Goal: Task Accomplishment & Management: Complete application form

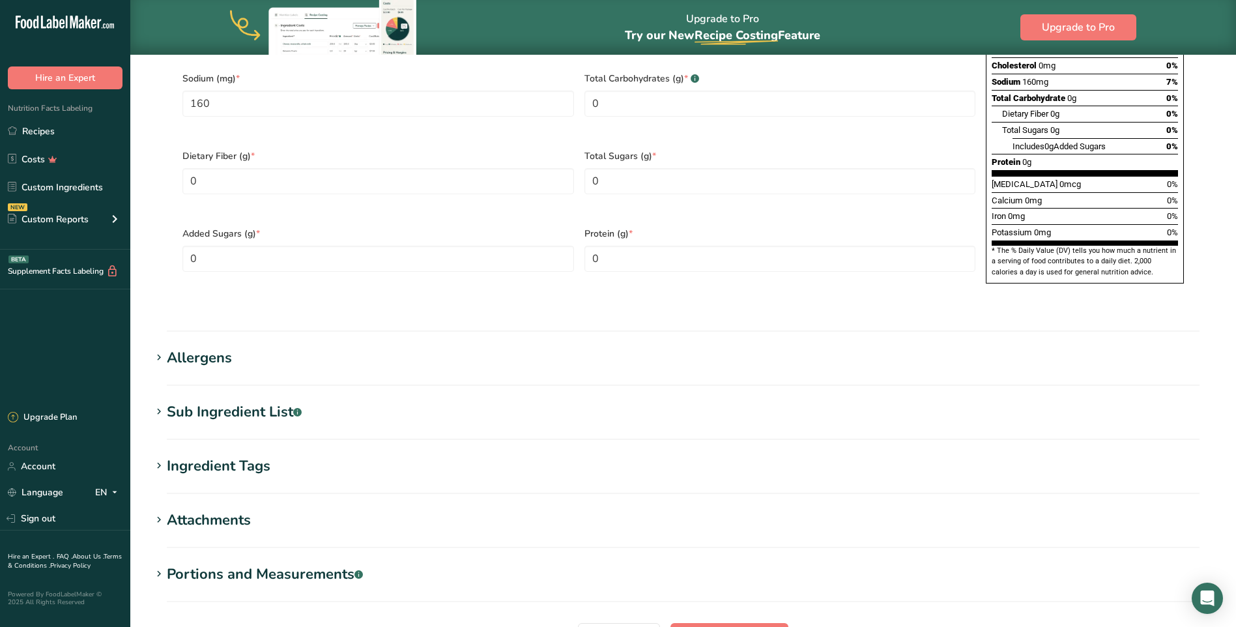
scroll to position [950, 0]
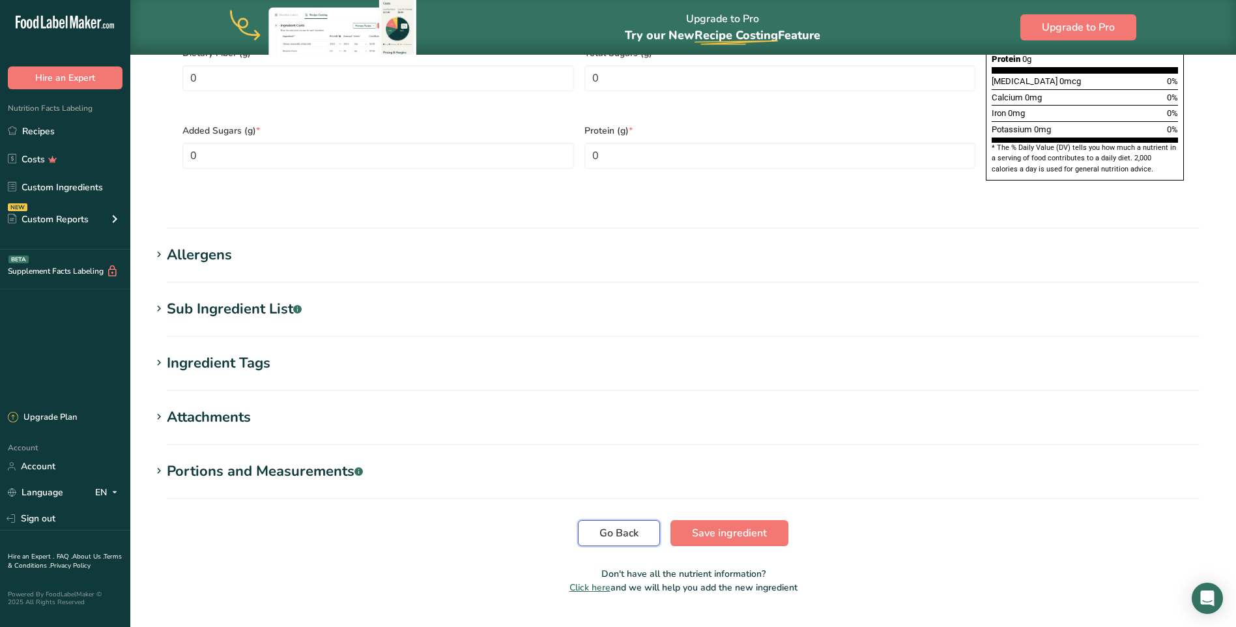
click at [589, 520] on button "Go Back" at bounding box center [619, 533] width 82 height 26
click at [619, 525] on span "Go Back" at bounding box center [618, 533] width 39 height 16
click at [714, 525] on span "Save ingredient" at bounding box center [729, 533] width 75 height 16
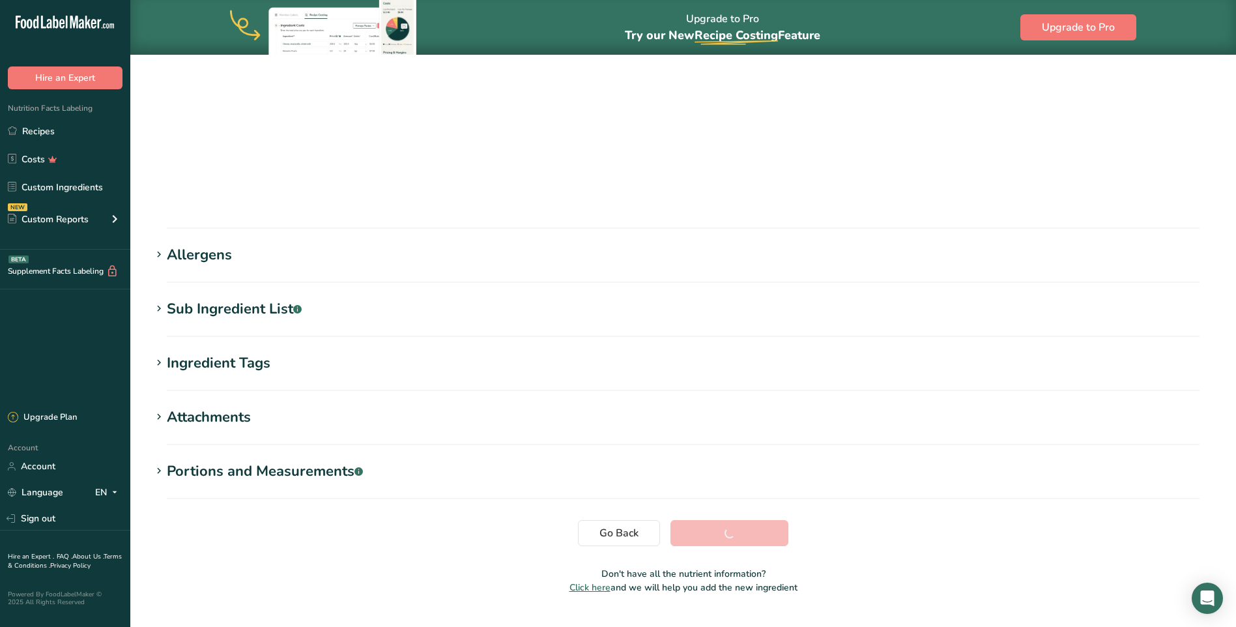
scroll to position [63, 0]
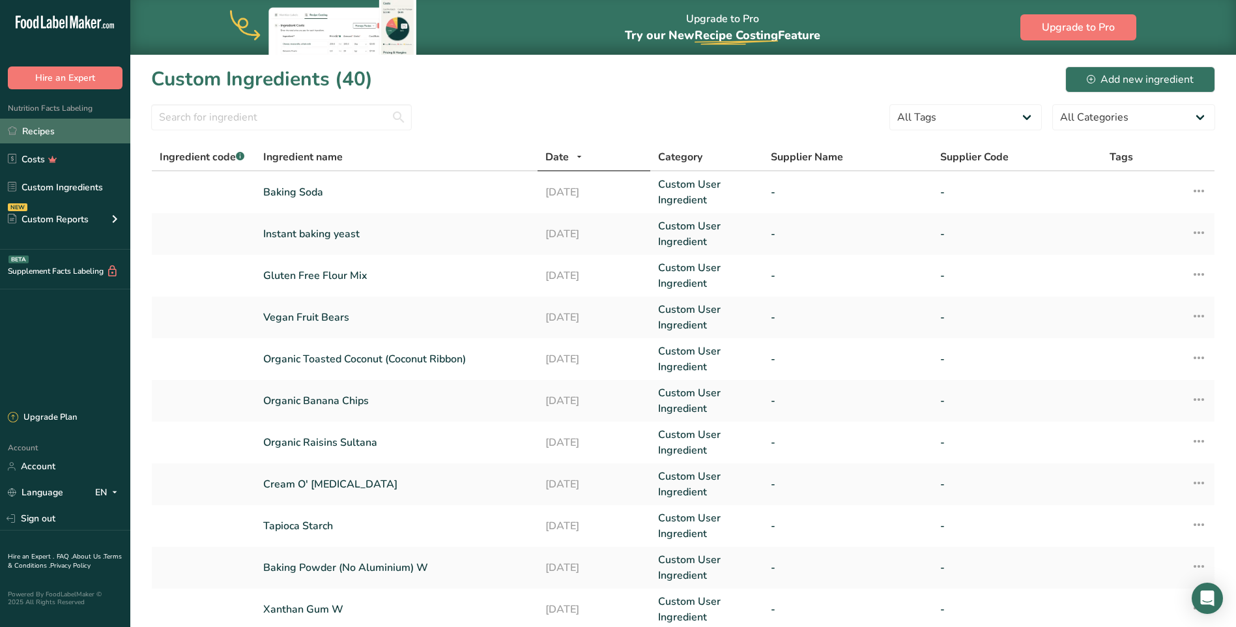
click at [53, 134] on link "Recipes" at bounding box center [65, 131] width 130 height 25
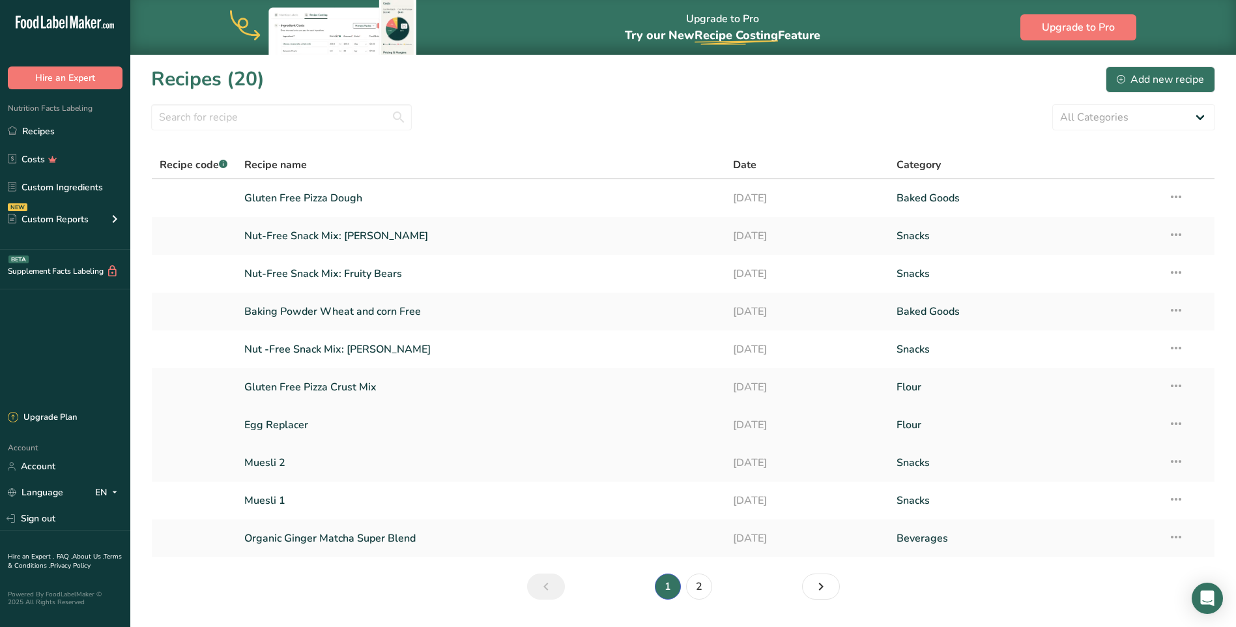
click at [290, 419] on link "Egg Replacer" at bounding box center [481, 424] width 474 height 27
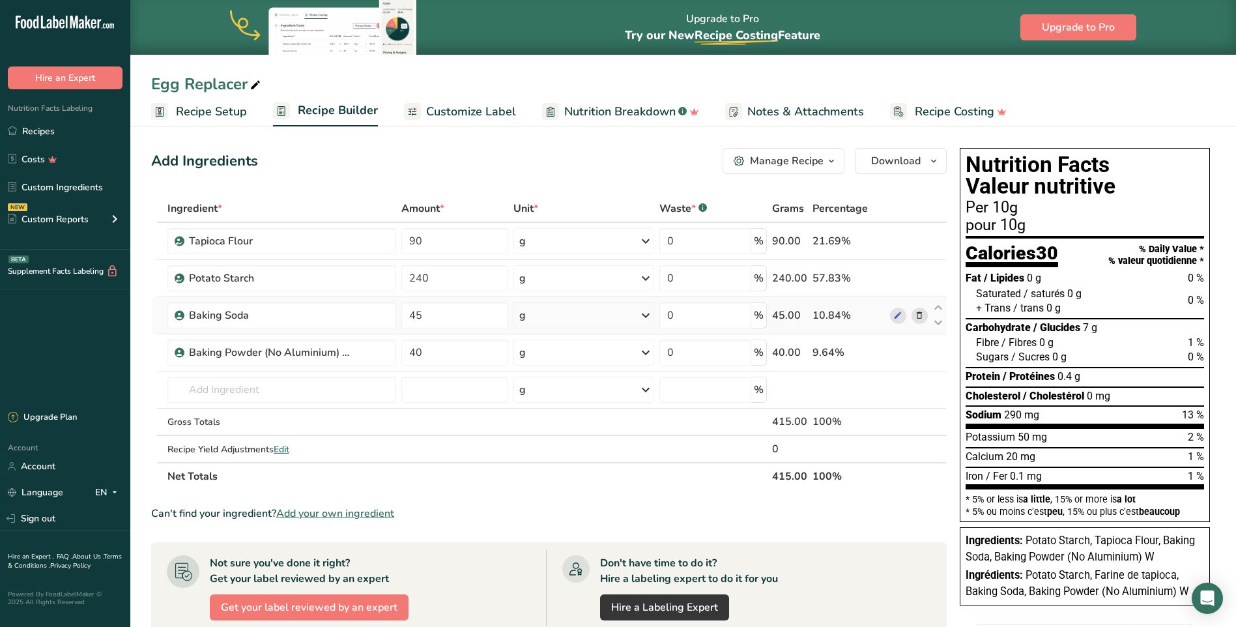
click at [920, 317] on icon at bounding box center [918, 316] width 9 height 14
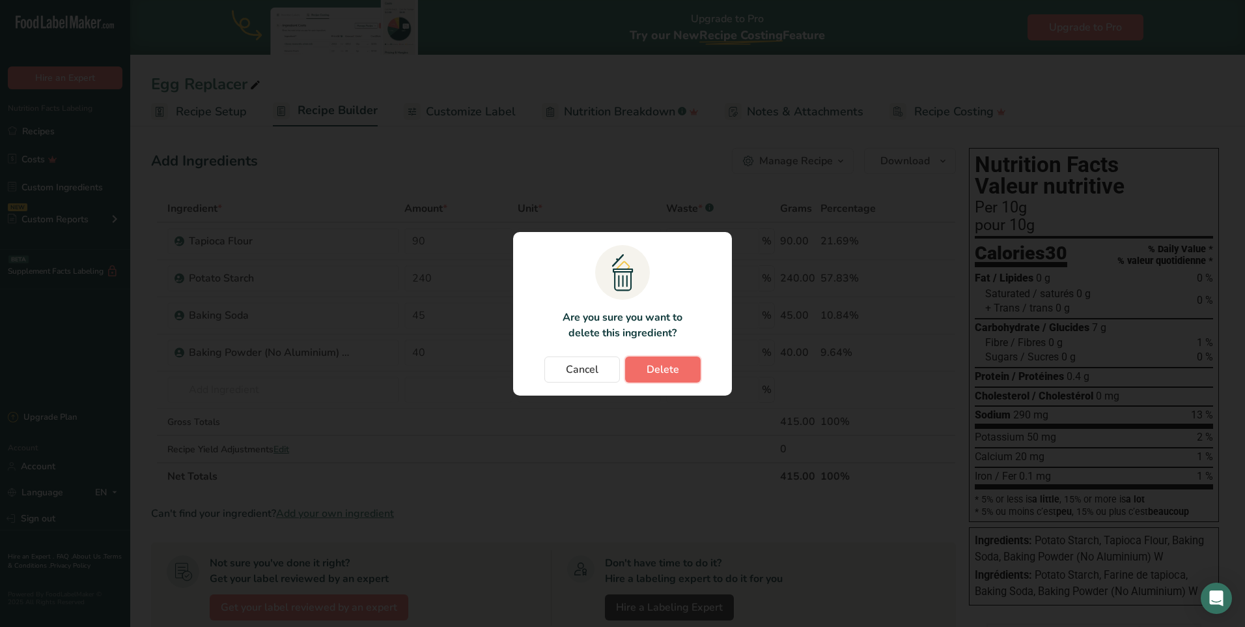
click at [683, 365] on button "Delete" at bounding box center [663, 369] width 76 height 26
type input "40"
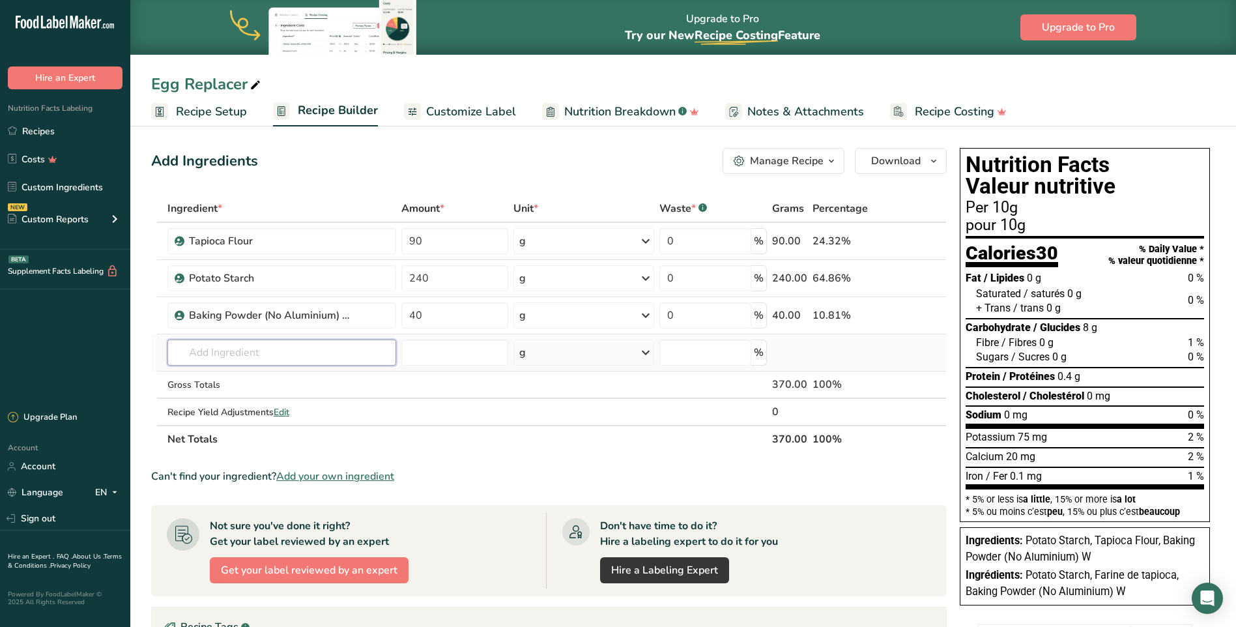
click at [197, 352] on input "text" at bounding box center [281, 352] width 229 height 26
type input "xanthan"
click at [234, 400] on p "Xanthan Gum W" at bounding box center [218, 400] width 81 height 14
type input "Xanthan Gum W"
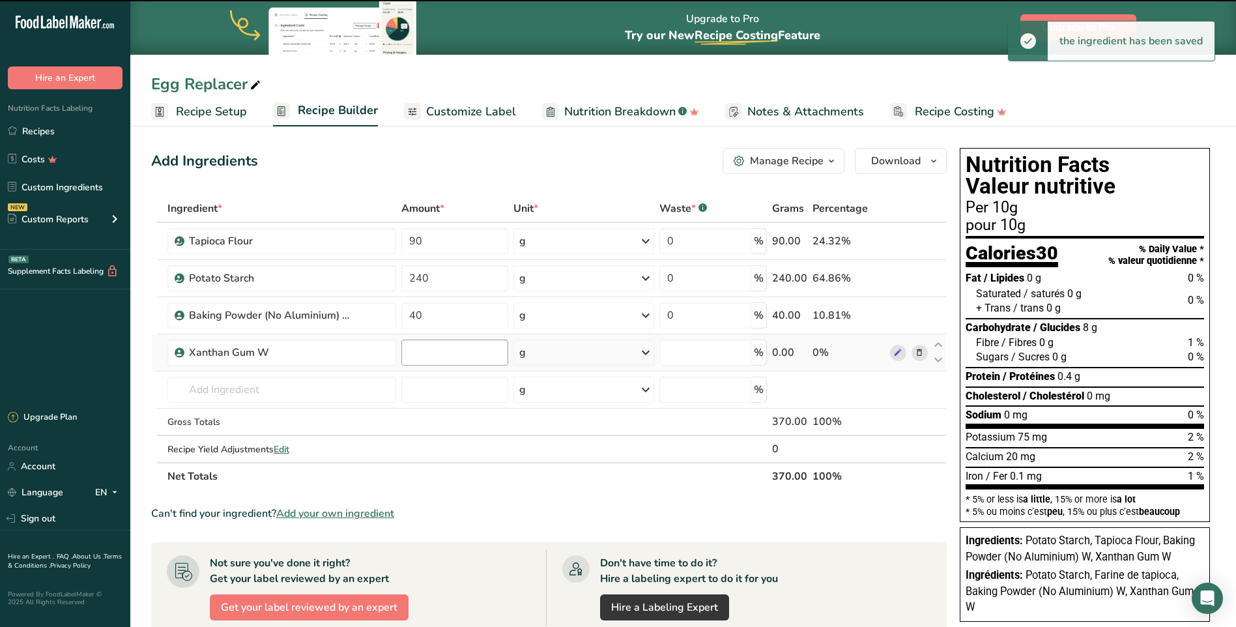
type input "0"
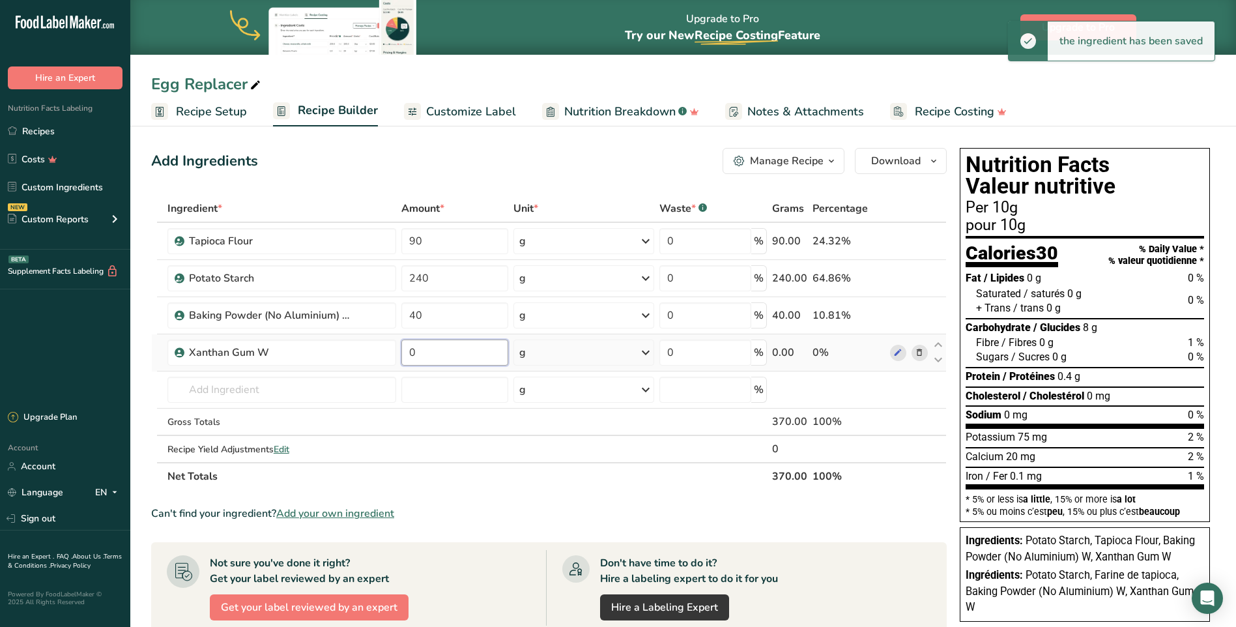
click at [419, 352] on input "0" at bounding box center [454, 352] width 107 height 26
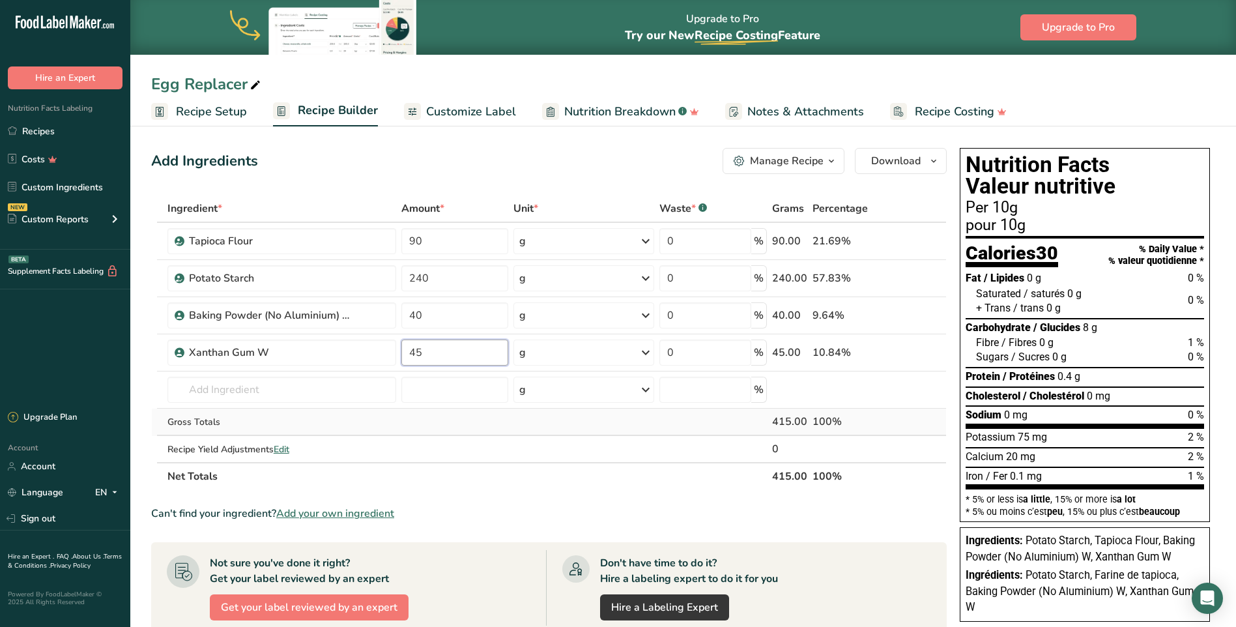
type input "45"
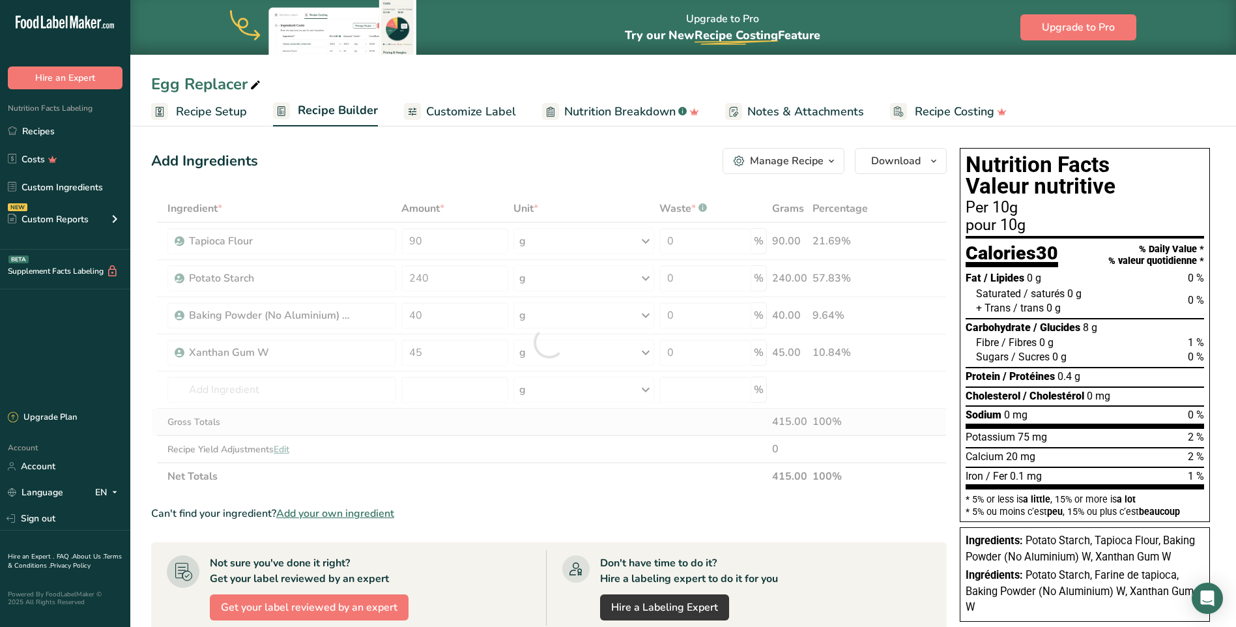
click at [506, 432] on div "Ingredient * Amount * Unit * Waste * .a-a{fill:#347362;}.b-a{fill:#fff;} Grams …" at bounding box center [548, 342] width 795 height 295
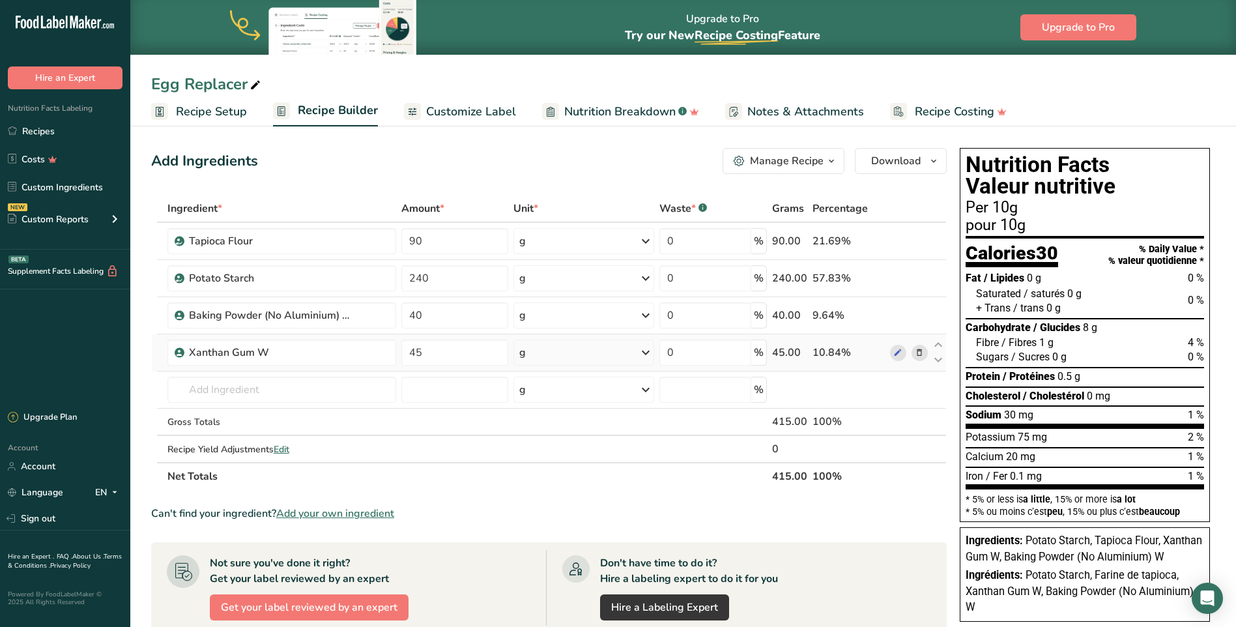
click at [917, 352] on icon at bounding box center [918, 353] width 9 height 14
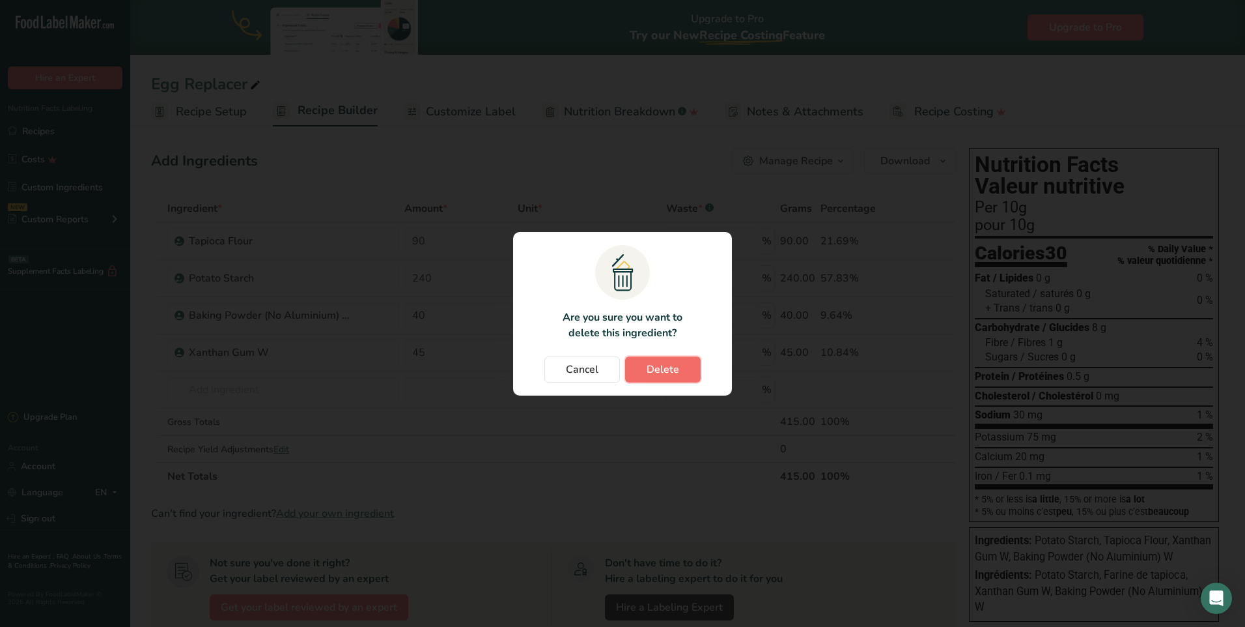
click at [648, 373] on span "Delete" at bounding box center [663, 369] width 33 height 16
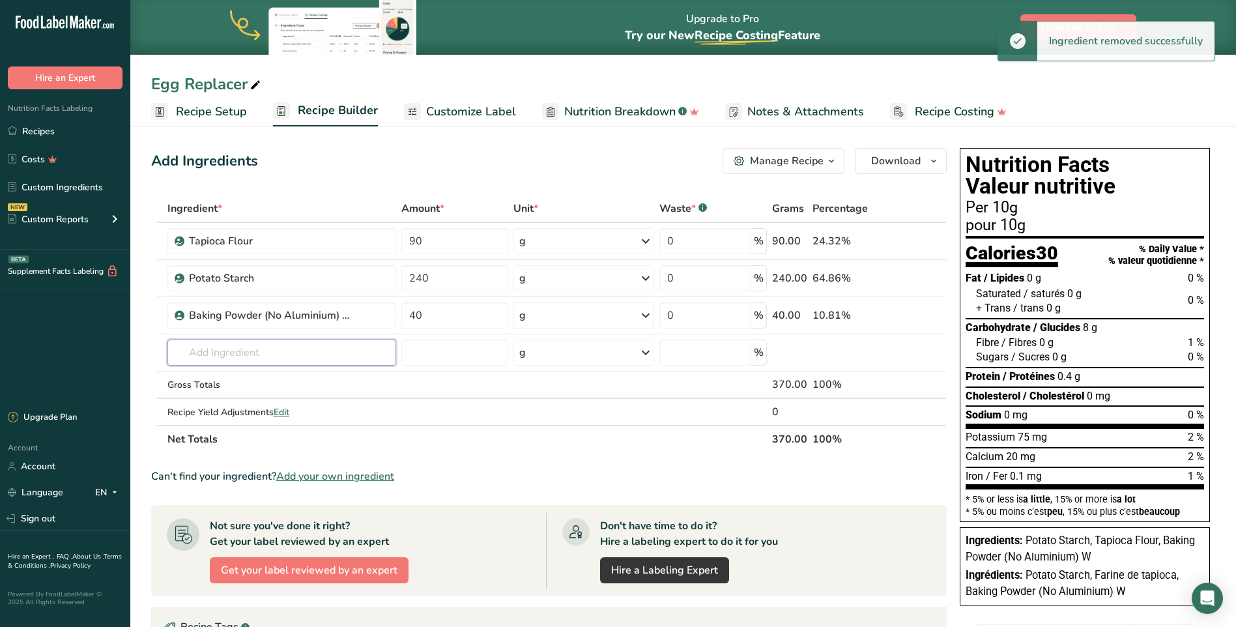
click at [215, 354] on input "text" at bounding box center [281, 352] width 229 height 26
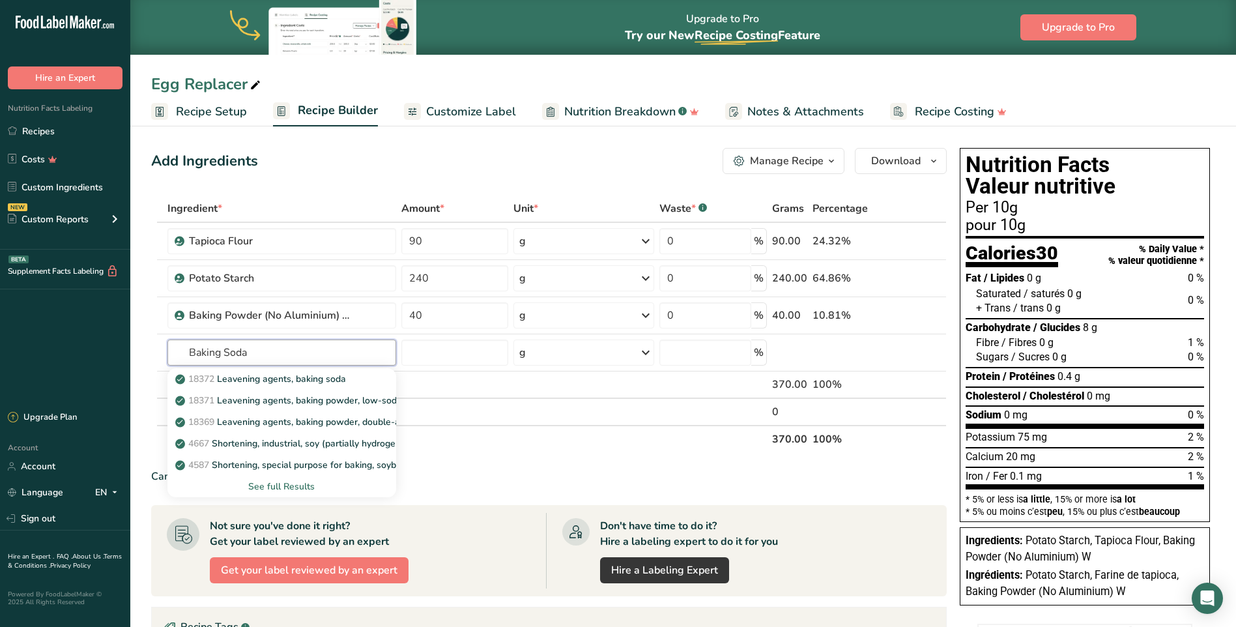
type input "Baking Soda"
click at [286, 483] on div "See full Results" at bounding box center [282, 486] width 208 height 14
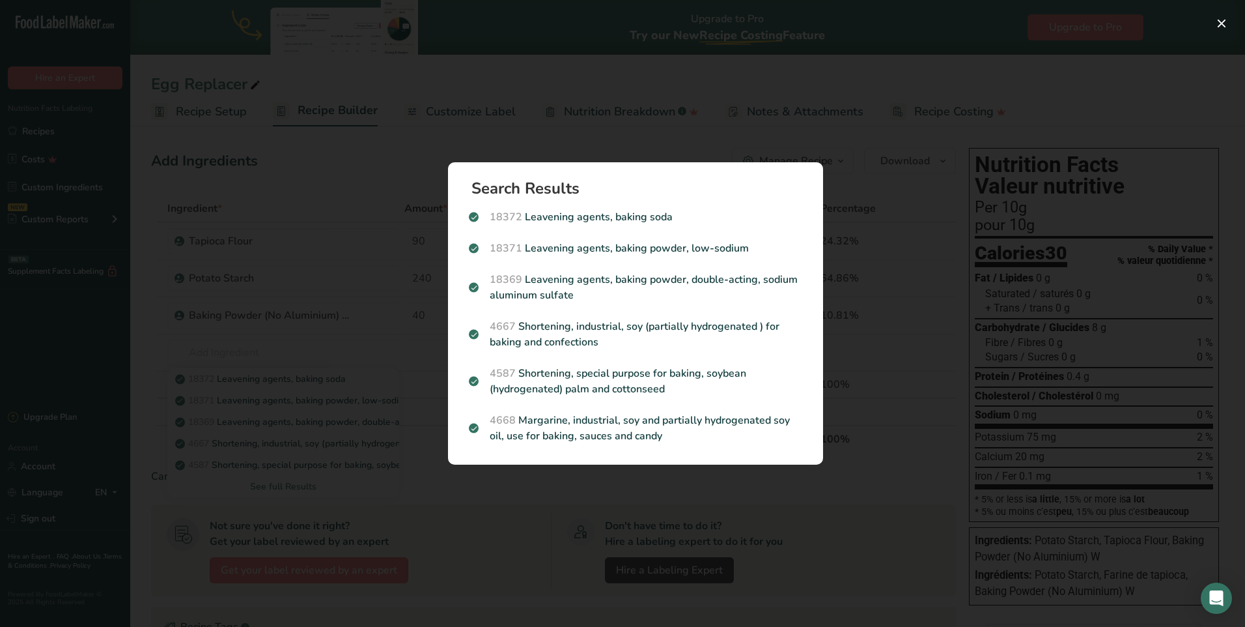
click at [541, 478] on div "Search Results 18372 Leavening agents, baking soda 18371 Leavening agents, baki…" at bounding box center [635, 313] width 417 height 344
click at [1221, 19] on button "Search results modal" at bounding box center [1221, 23] width 21 height 21
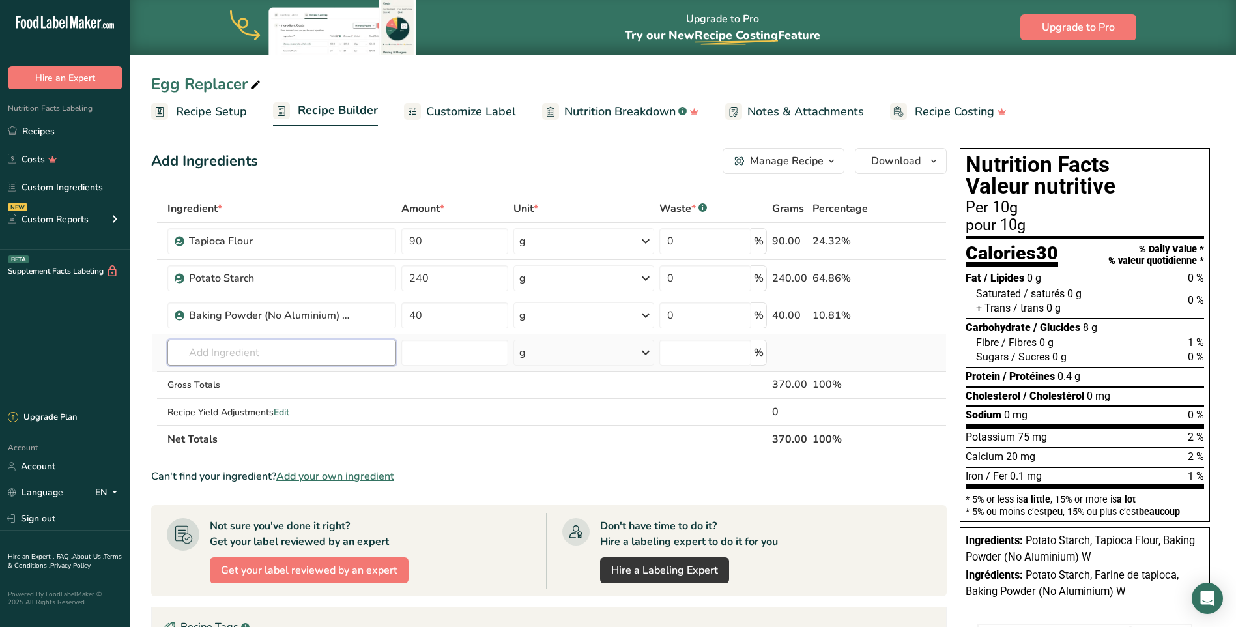
click at [276, 350] on input "text" at bounding box center [281, 352] width 229 height 26
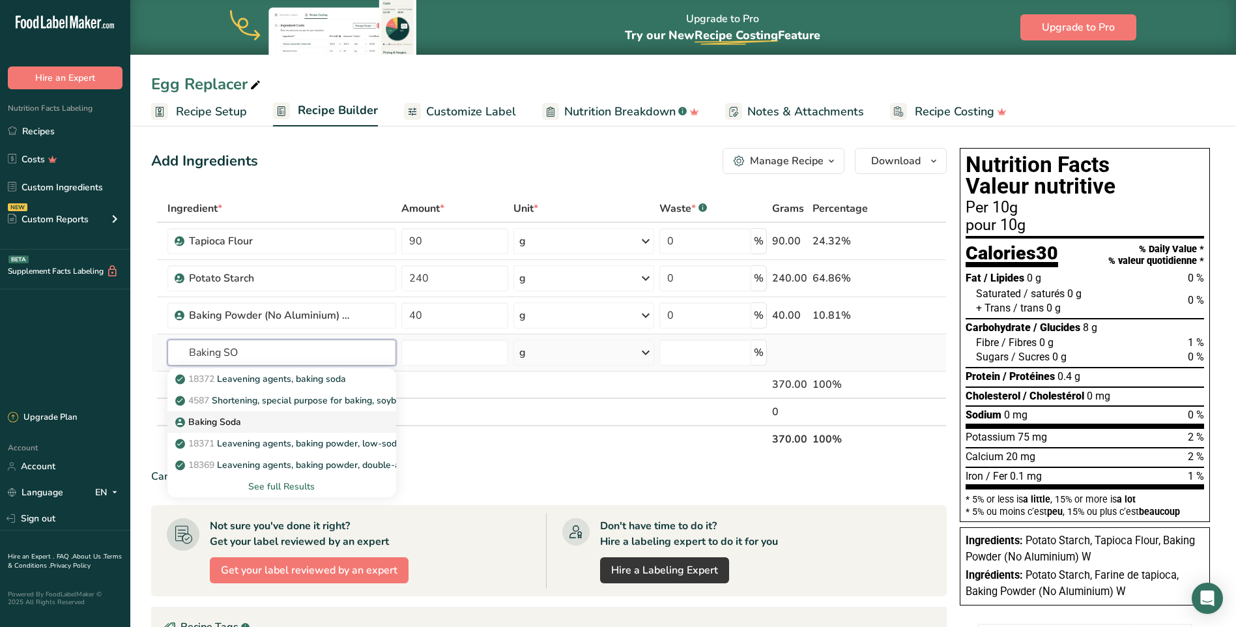
type input "Baking SO"
click at [226, 419] on p "Baking Soda" at bounding box center [209, 422] width 63 height 14
type input "Baking Soda"
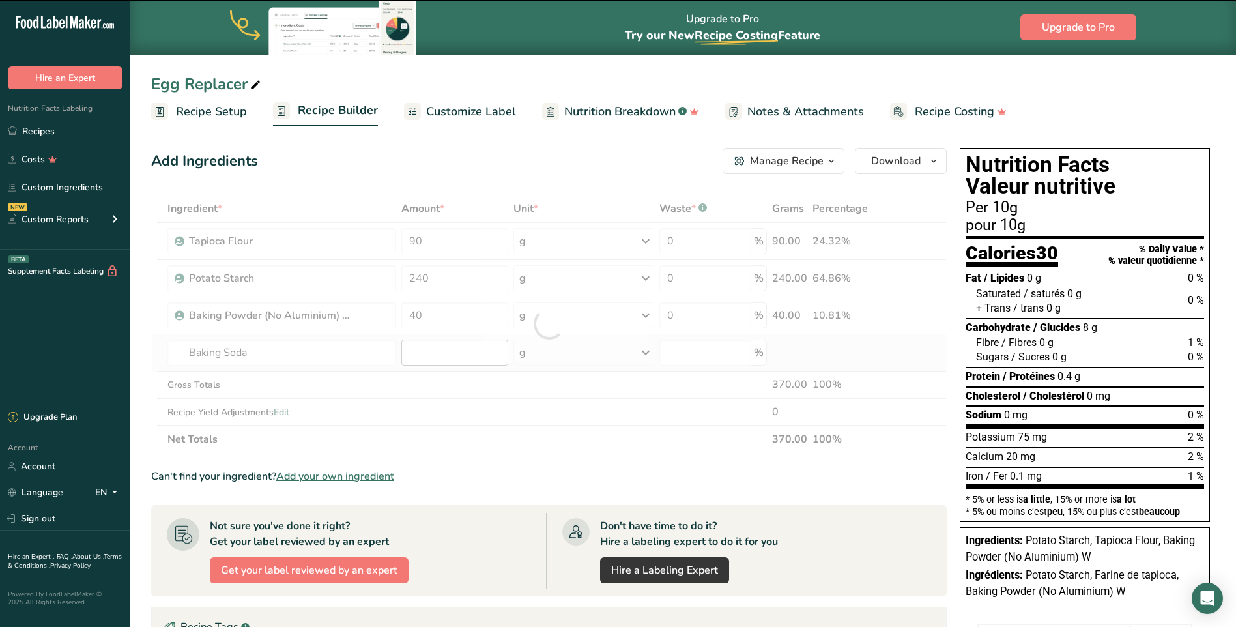
type input "0"
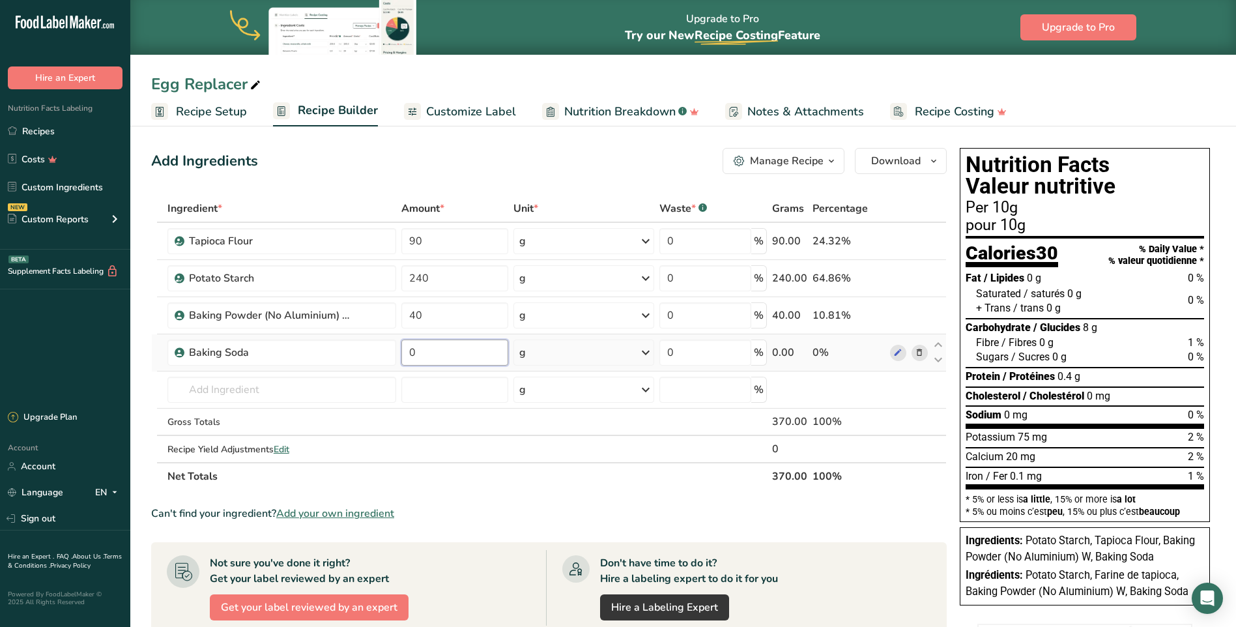
click at [447, 357] on input "0" at bounding box center [454, 352] width 107 height 26
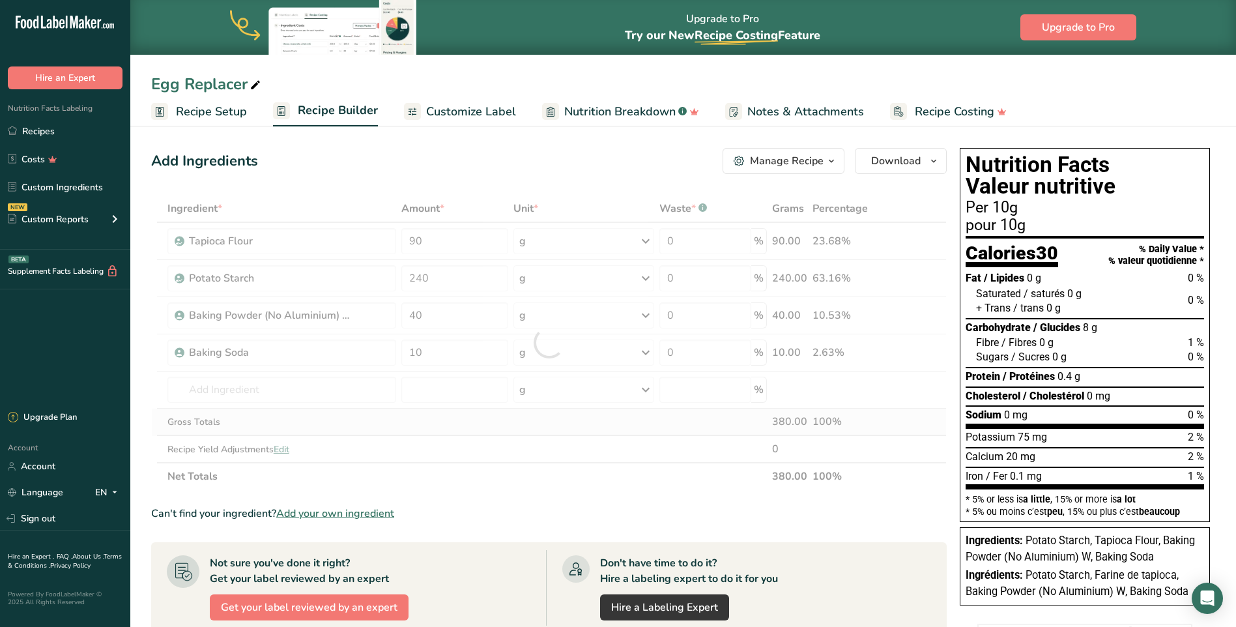
click at [462, 422] on div "Ingredient * Amount * Unit * Waste * .a-a{fill:#347362;}.b-a{fill:#fff;} Grams …" at bounding box center [548, 342] width 795 height 295
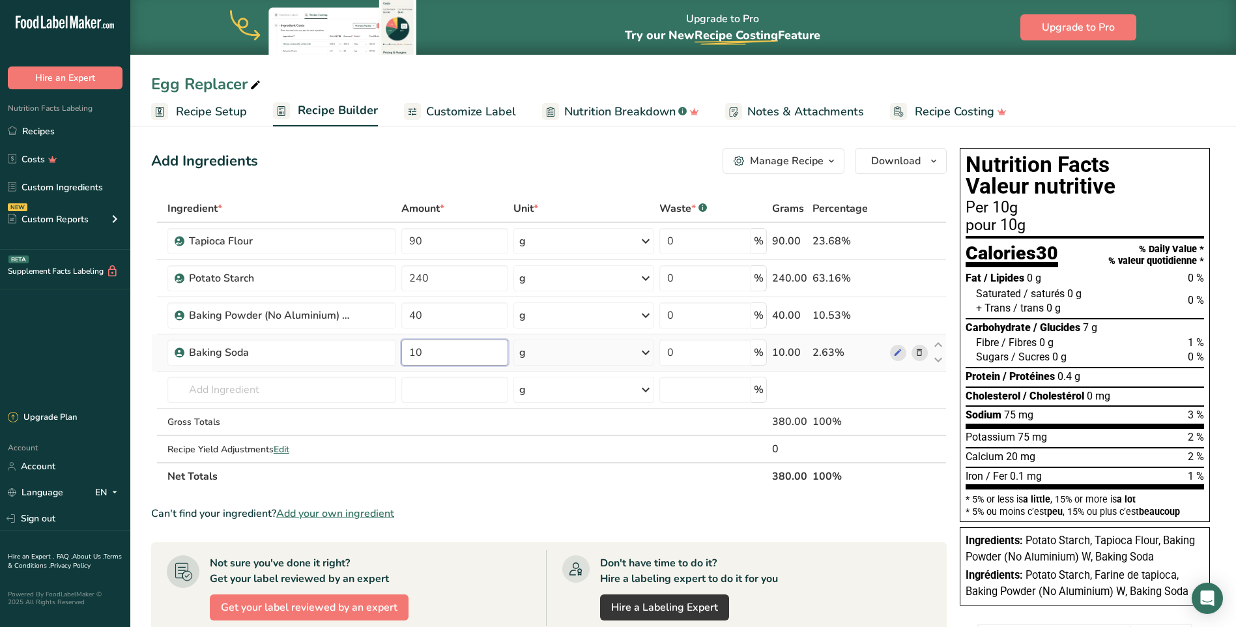
click at [414, 351] on input "10" at bounding box center [454, 352] width 107 height 26
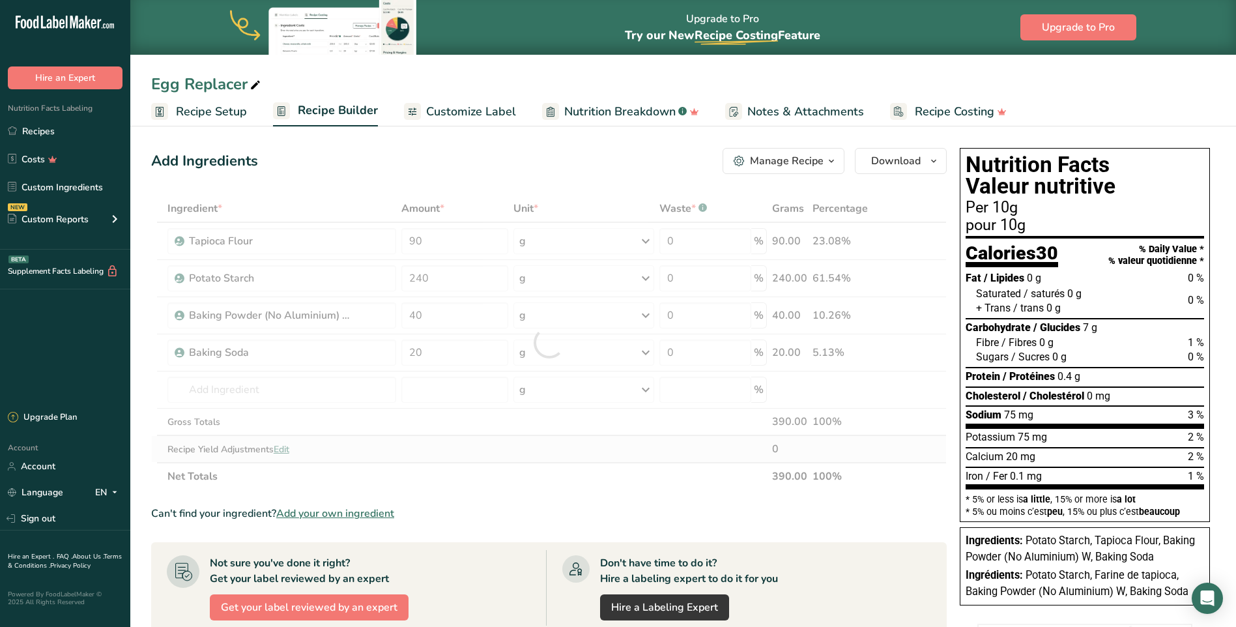
click at [457, 450] on div "Ingredient * Amount * Unit * Waste * .a-a{fill:#347362;}.b-a{fill:#fff;} Grams …" at bounding box center [548, 342] width 795 height 295
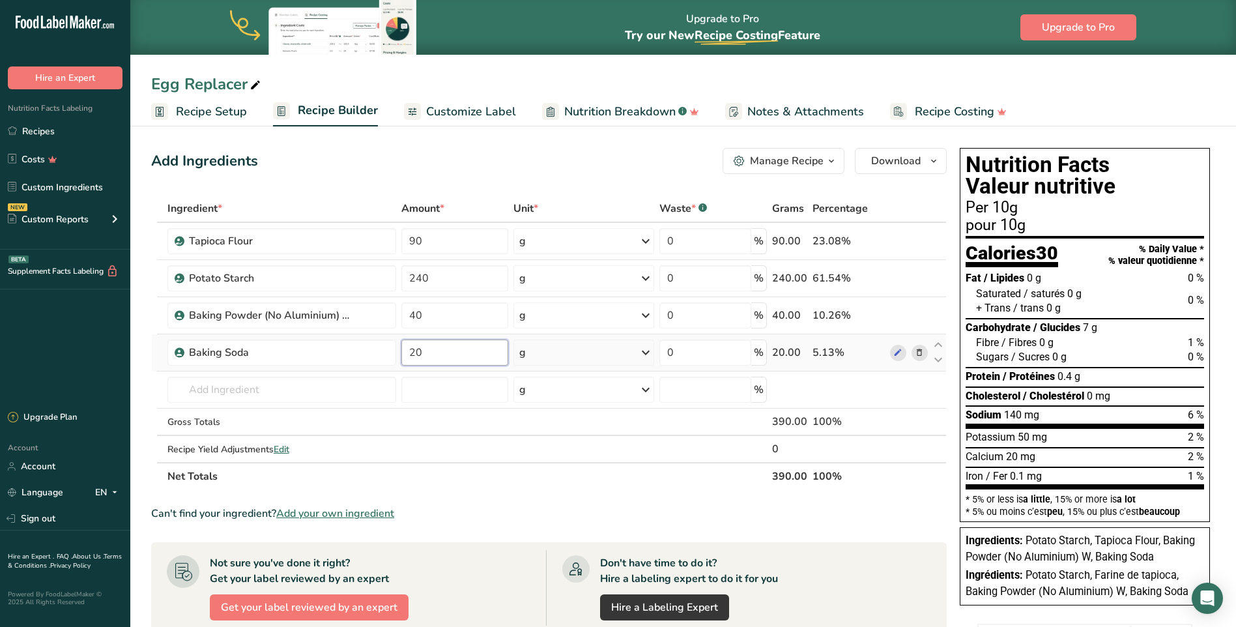
click at [415, 356] on input "20" at bounding box center [454, 352] width 107 height 26
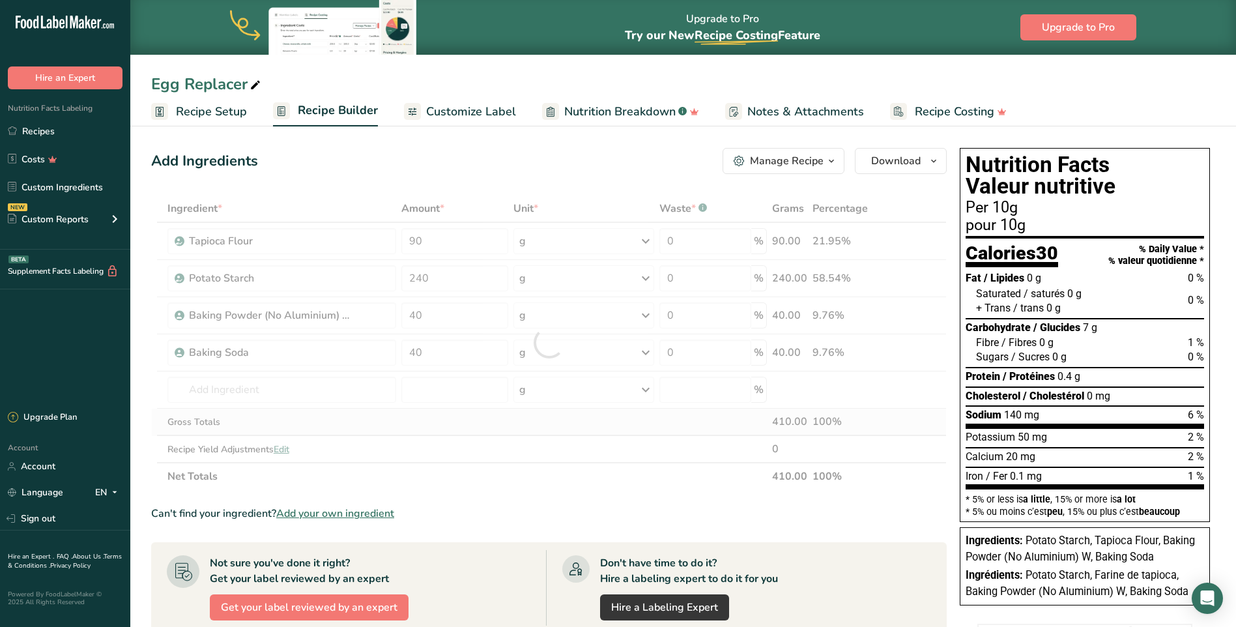
click at [440, 421] on div "Ingredient * Amount * Unit * Waste * .a-a{fill:#347362;}.b-a{fill:#fff;} Grams …" at bounding box center [548, 342] width 795 height 295
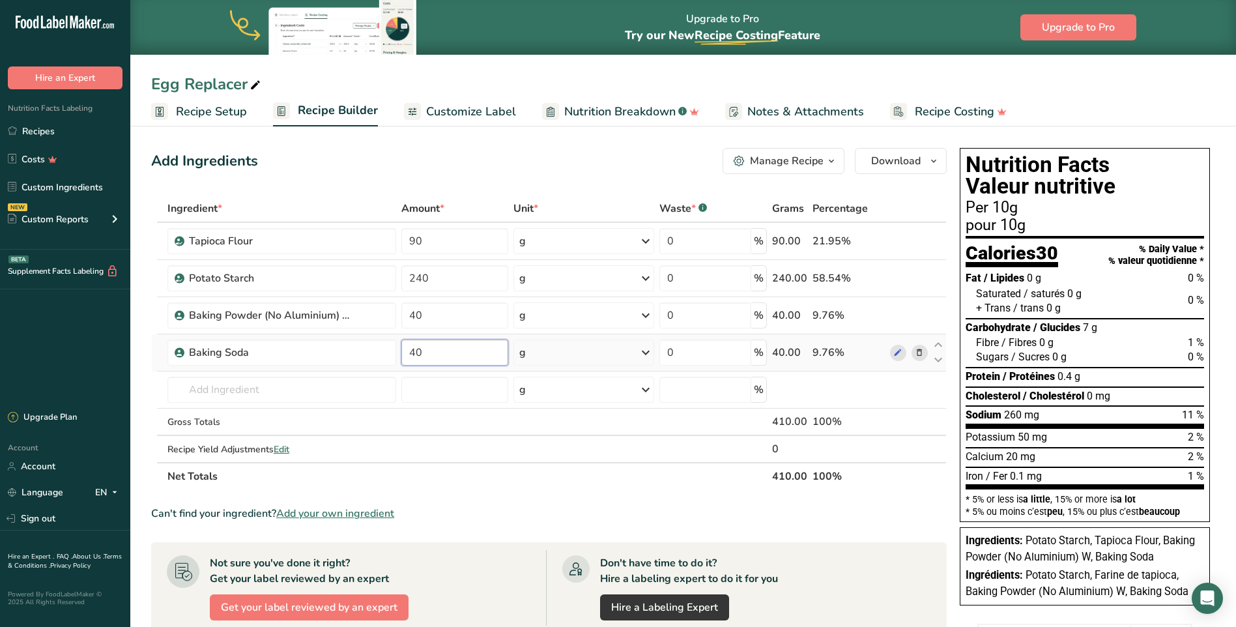
click at [423, 347] on input "40" at bounding box center [454, 352] width 107 height 26
type input "45"
click at [457, 425] on div "Ingredient * Amount * Unit * Waste * .a-a{fill:#347362;}.b-a{fill:#fff;} Grams …" at bounding box center [548, 342] width 795 height 295
click at [41, 128] on link "Recipes" at bounding box center [65, 131] width 130 height 25
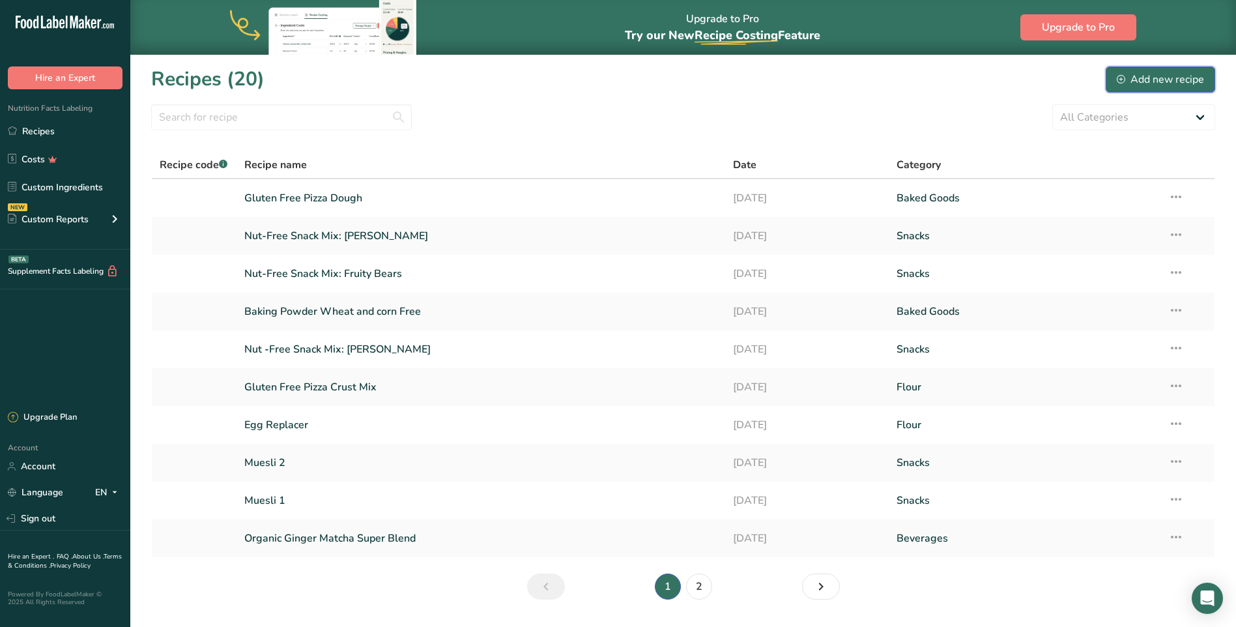
click at [1149, 83] on div "Add new recipe" at bounding box center [1159, 80] width 87 height 16
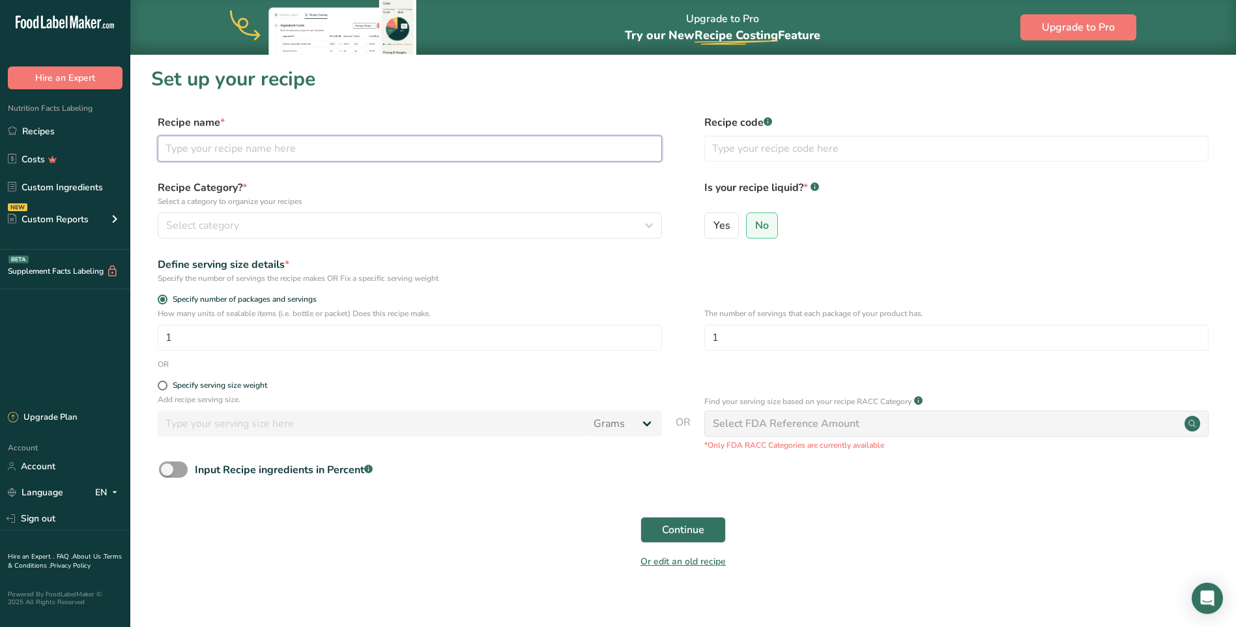
click at [332, 147] on input "text" at bounding box center [410, 148] width 504 height 26
type input "Egg Replacer (New)"
click at [383, 190] on label "Recipe Category? * Select a category to organize your recipes" at bounding box center [410, 193] width 504 height 27
click at [716, 229] on span "Yes" at bounding box center [721, 225] width 17 height 13
click at [713, 229] on input "Yes" at bounding box center [709, 225] width 8 height 8
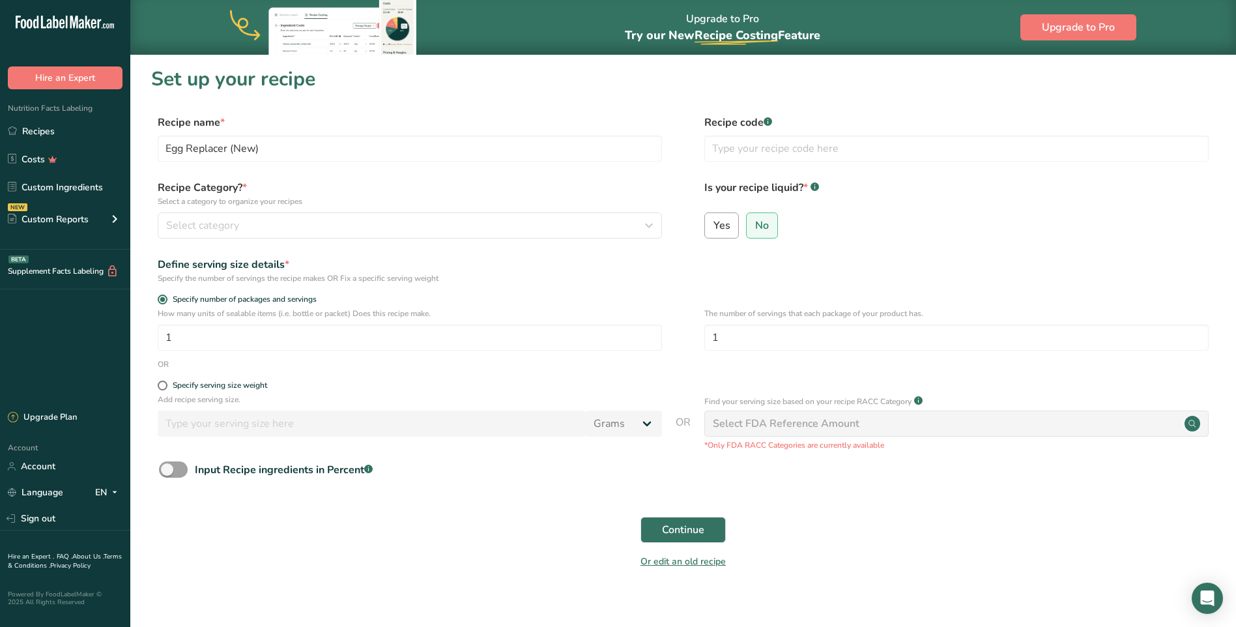
radio input "true"
radio input "false"
select select "22"
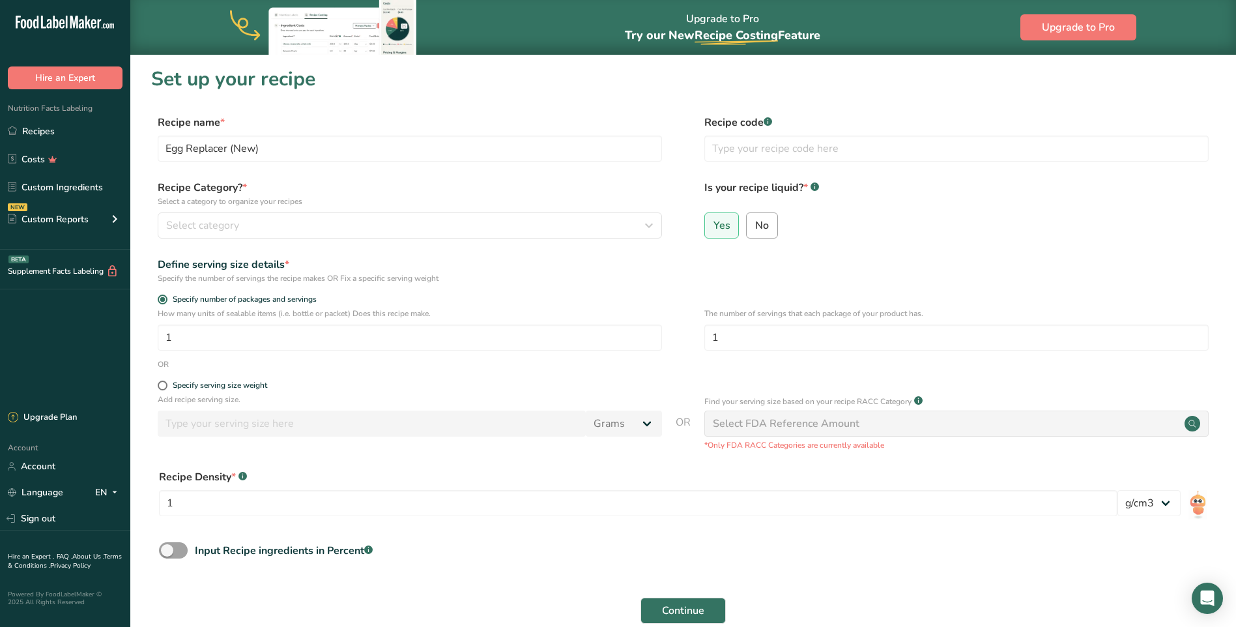
click at [756, 225] on span "No" at bounding box center [762, 225] width 14 height 13
click at [755, 225] on input "No" at bounding box center [750, 225] width 8 height 8
radio input "true"
radio input "false"
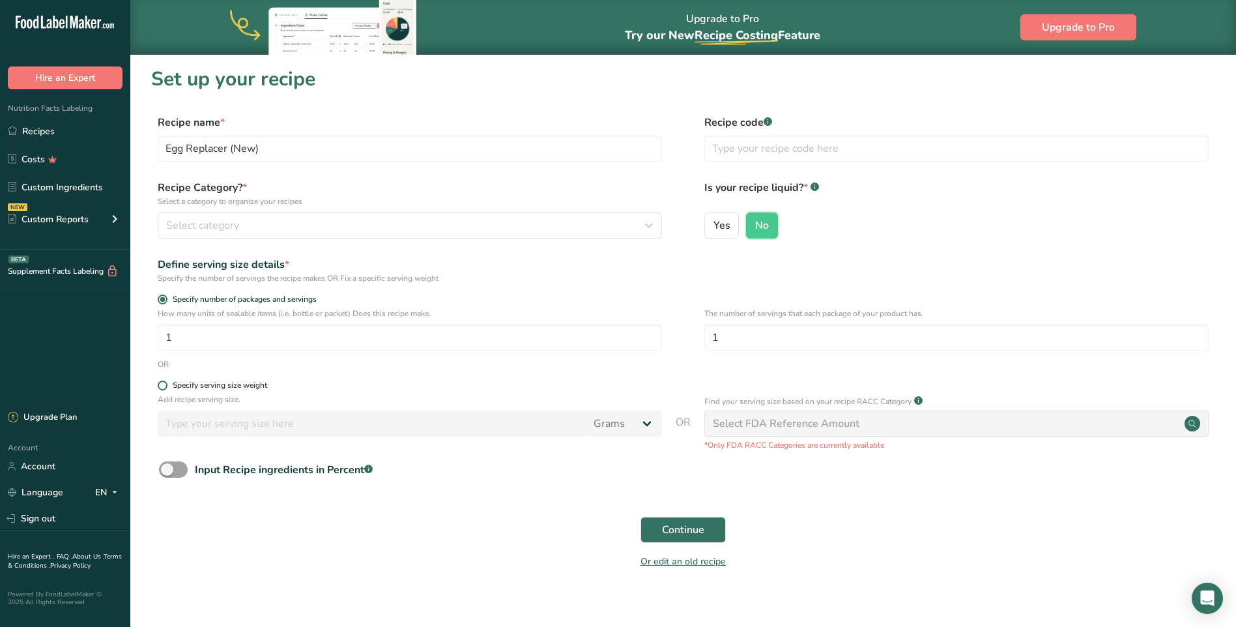
click at [160, 384] on span at bounding box center [163, 385] width 10 height 10
click at [160, 384] on input "Specify serving size weight" at bounding box center [162, 385] width 8 height 8
radio input "true"
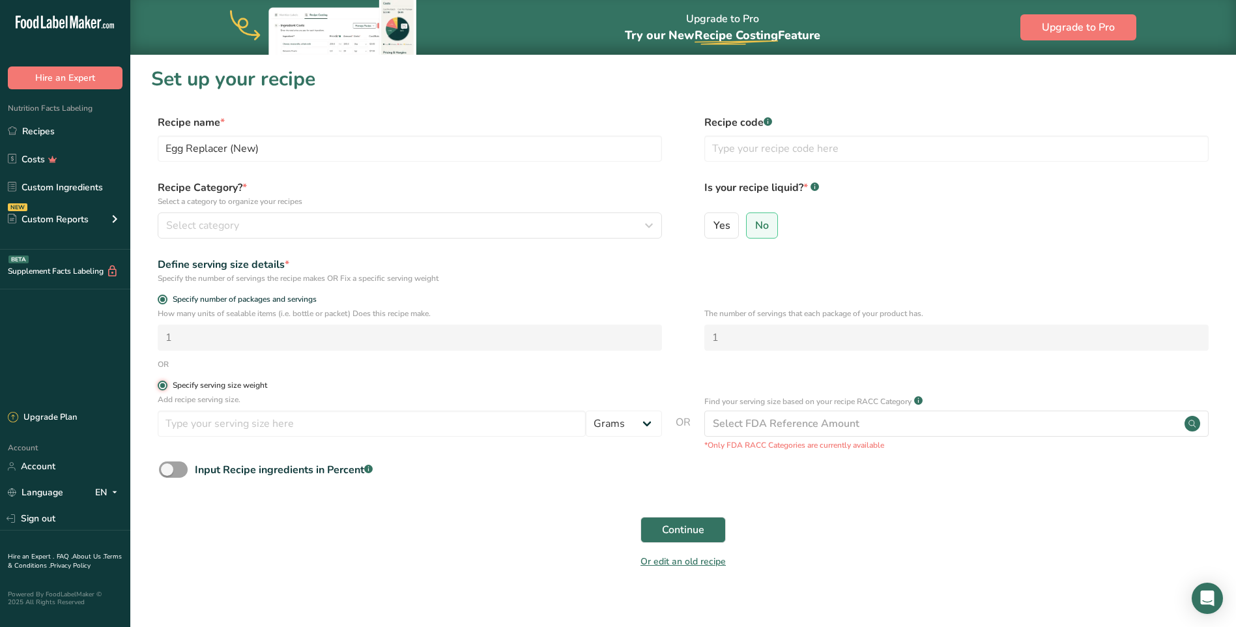
radio input "false"
click at [184, 418] on input "number" at bounding box center [372, 423] width 428 height 26
type input "1"
type input "30"
click at [690, 533] on span "Continue" at bounding box center [683, 530] width 42 height 16
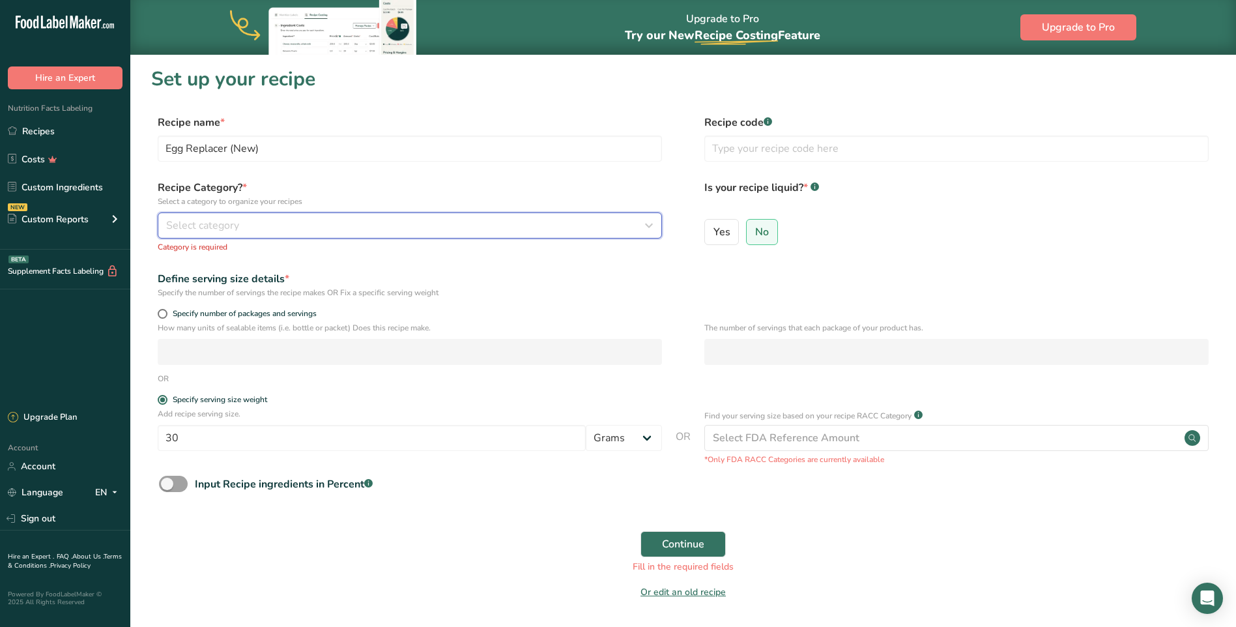
click at [310, 221] on div "Select category" at bounding box center [405, 226] width 479 height 16
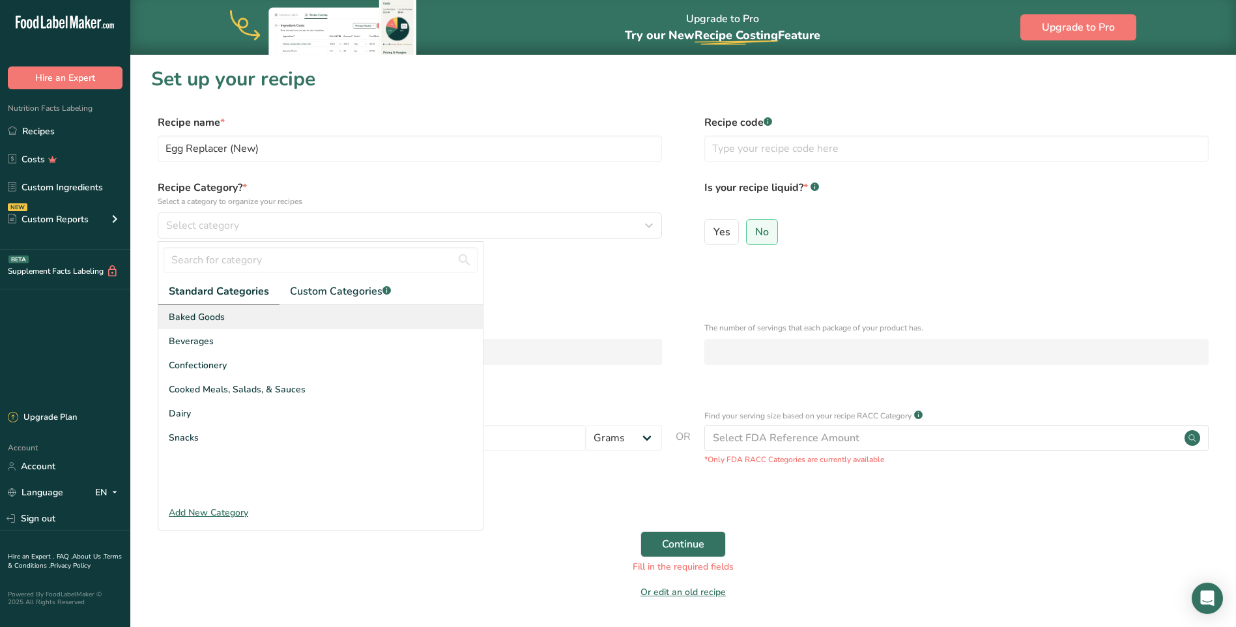
click at [212, 317] on span "Baked Goods" at bounding box center [197, 317] width 56 height 14
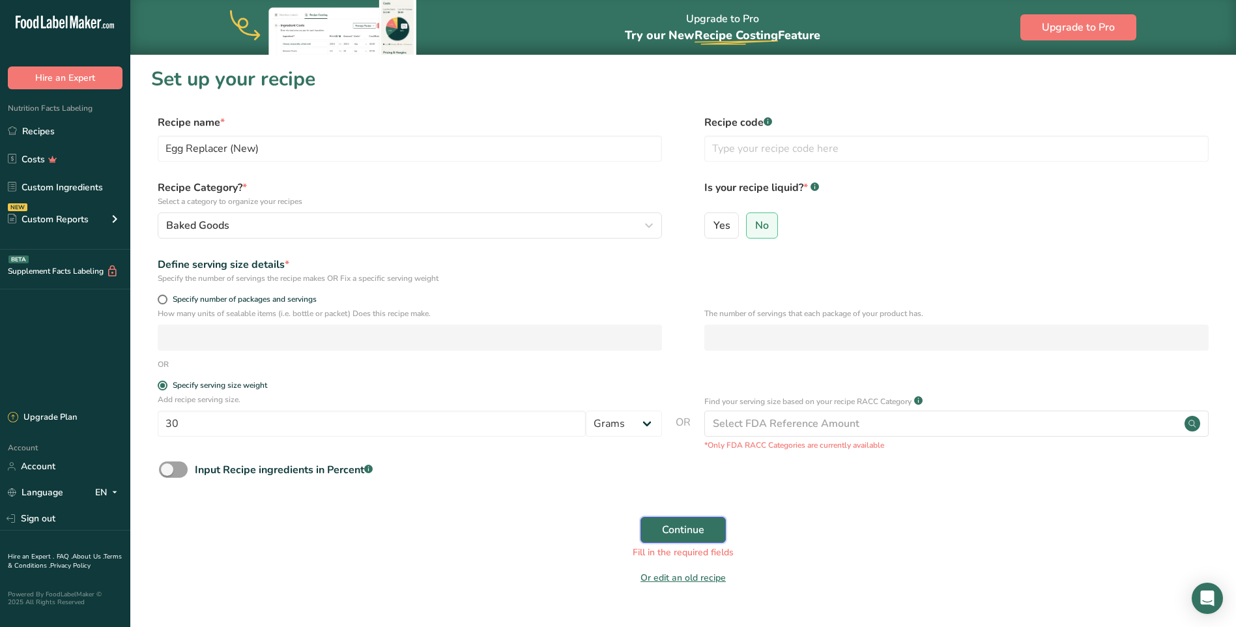
click at [679, 524] on span "Continue" at bounding box center [683, 530] width 42 height 16
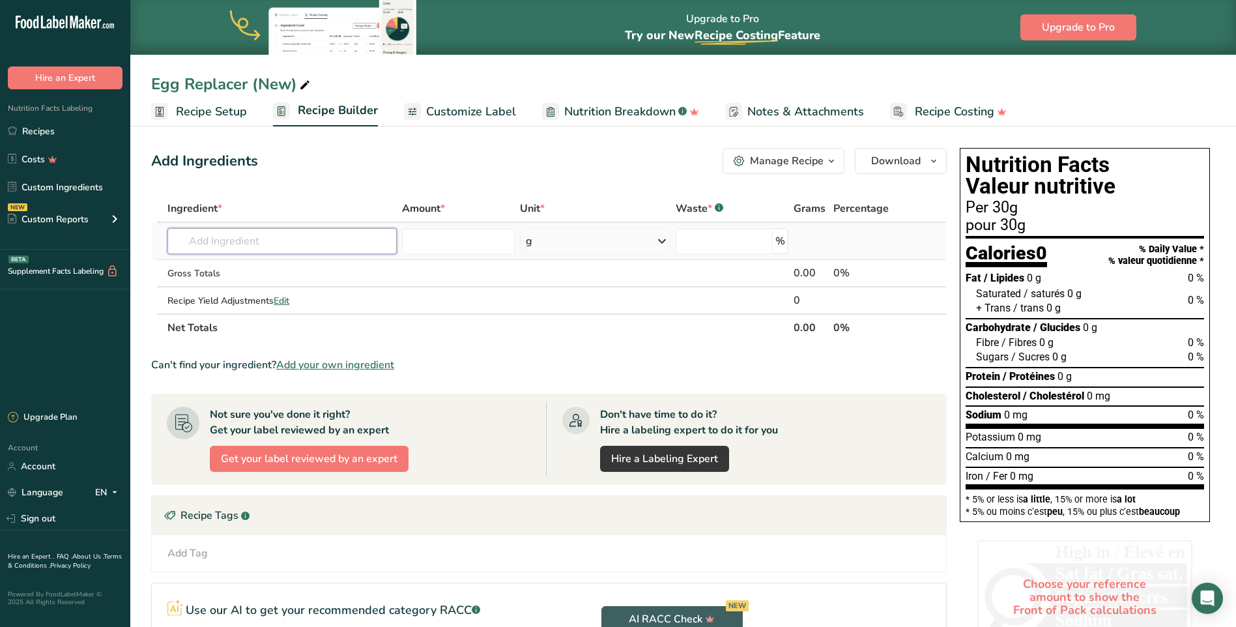
click at [225, 244] on input "text" at bounding box center [281, 241] width 229 height 26
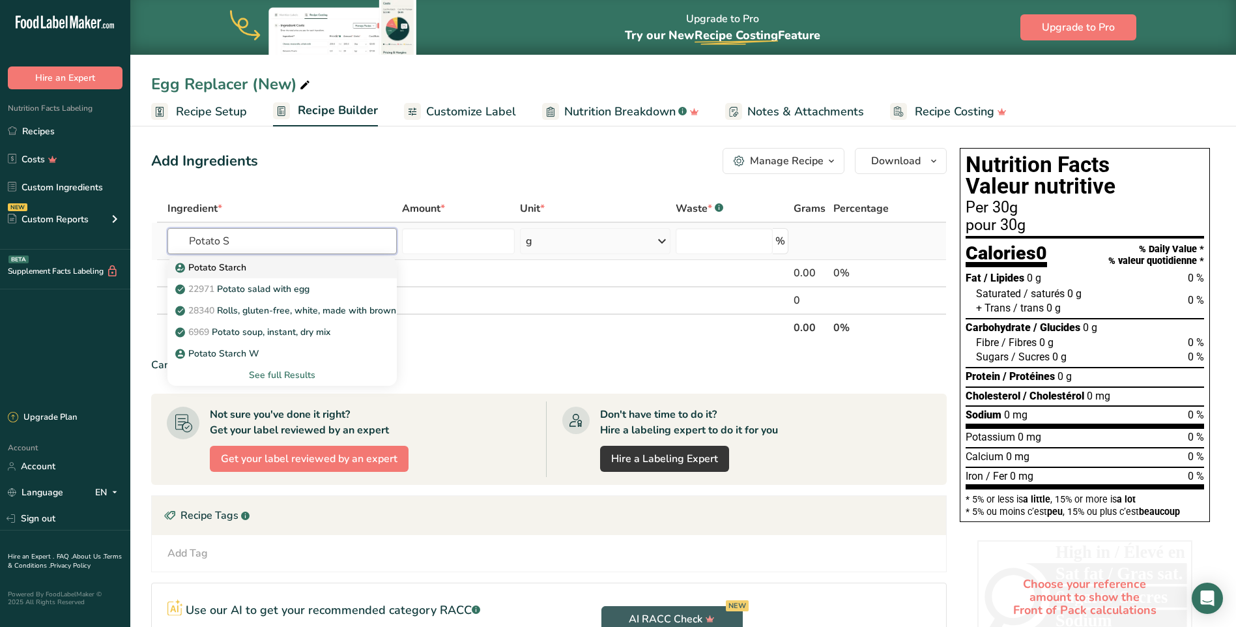
type input "Potato S"
click at [226, 261] on p "Potato Starch" at bounding box center [212, 268] width 68 height 14
type input "Potato Starch"
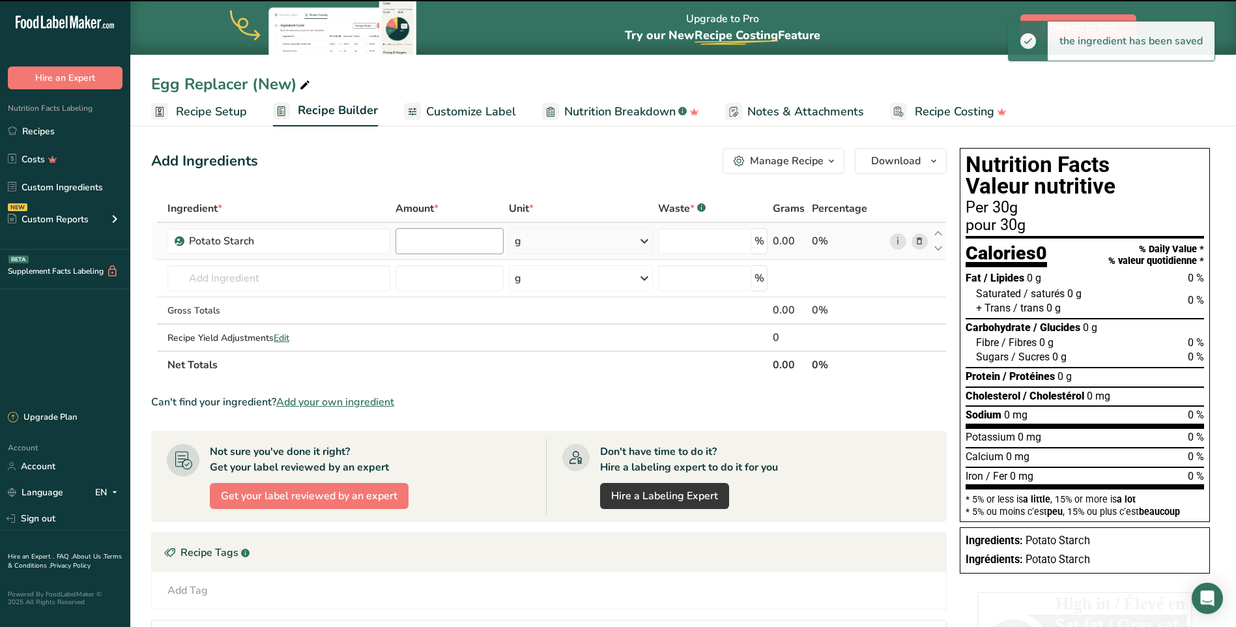
type input "0"
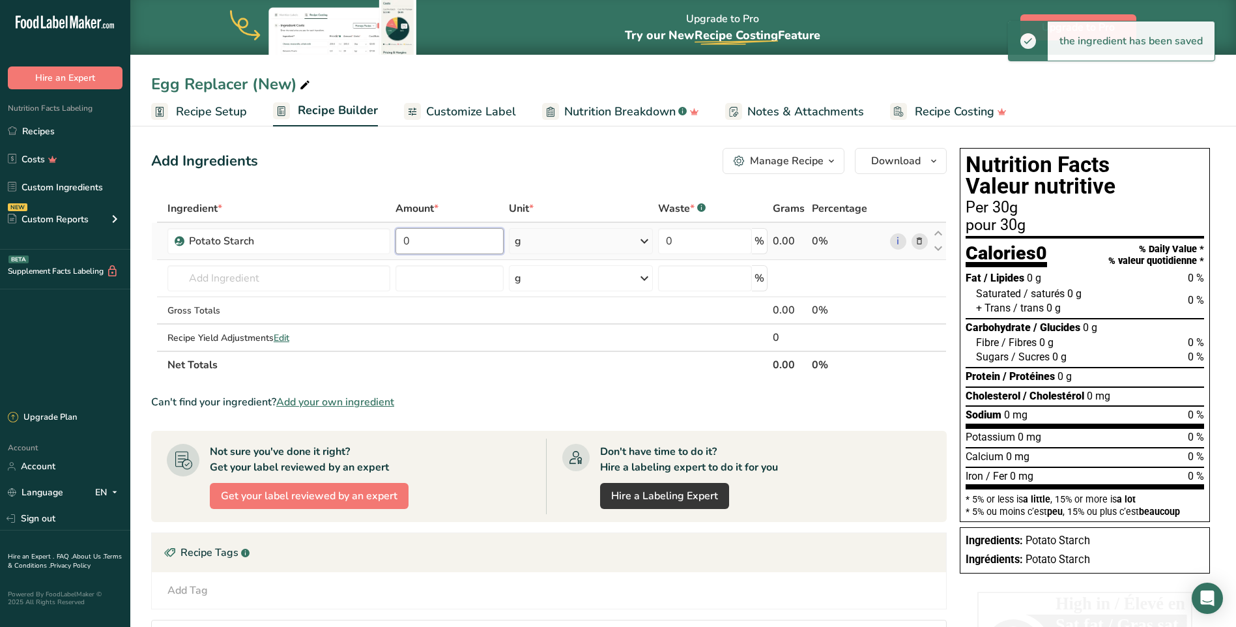
click at [465, 247] on input "0" at bounding box center [449, 241] width 109 height 26
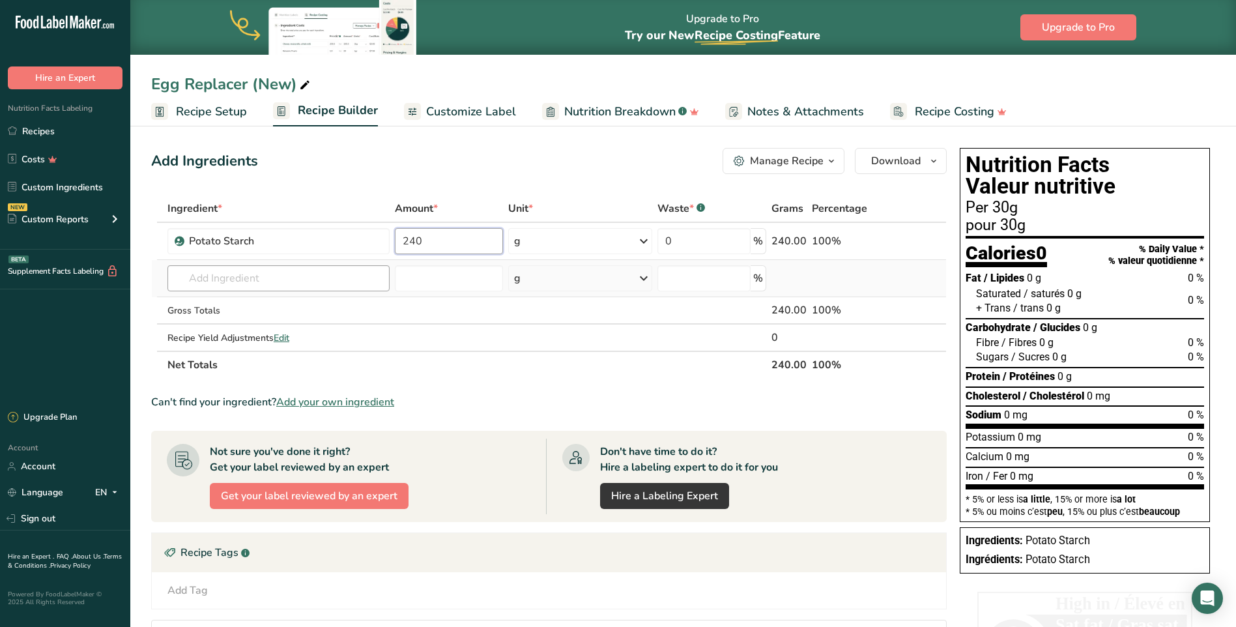
type input "240"
click at [241, 278] on div "Ingredient * Amount * Unit * Waste * .a-a{fill:#347362;}.b-a{fill:#fff;} Grams …" at bounding box center [548, 287] width 795 height 184
click at [241, 278] on input "text" at bounding box center [278, 278] width 222 height 26
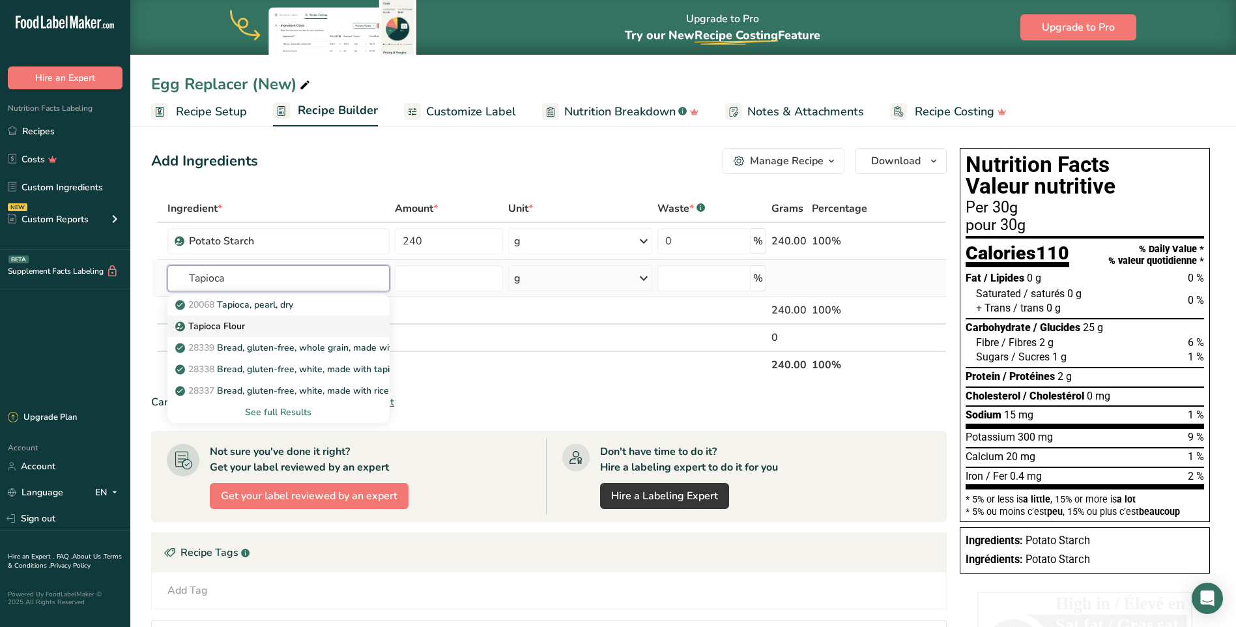
type input "Tapioca"
click at [228, 321] on p "Tapioca Flour" at bounding box center [211, 326] width 67 height 14
type input "Tapioca Flour"
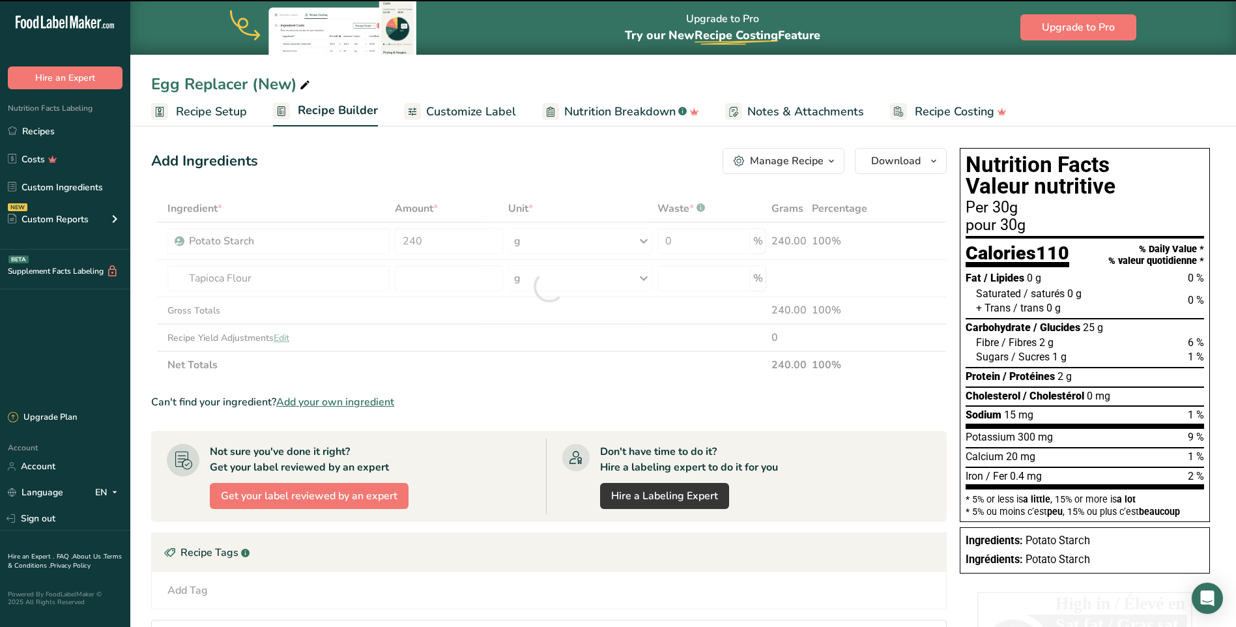
type input "0"
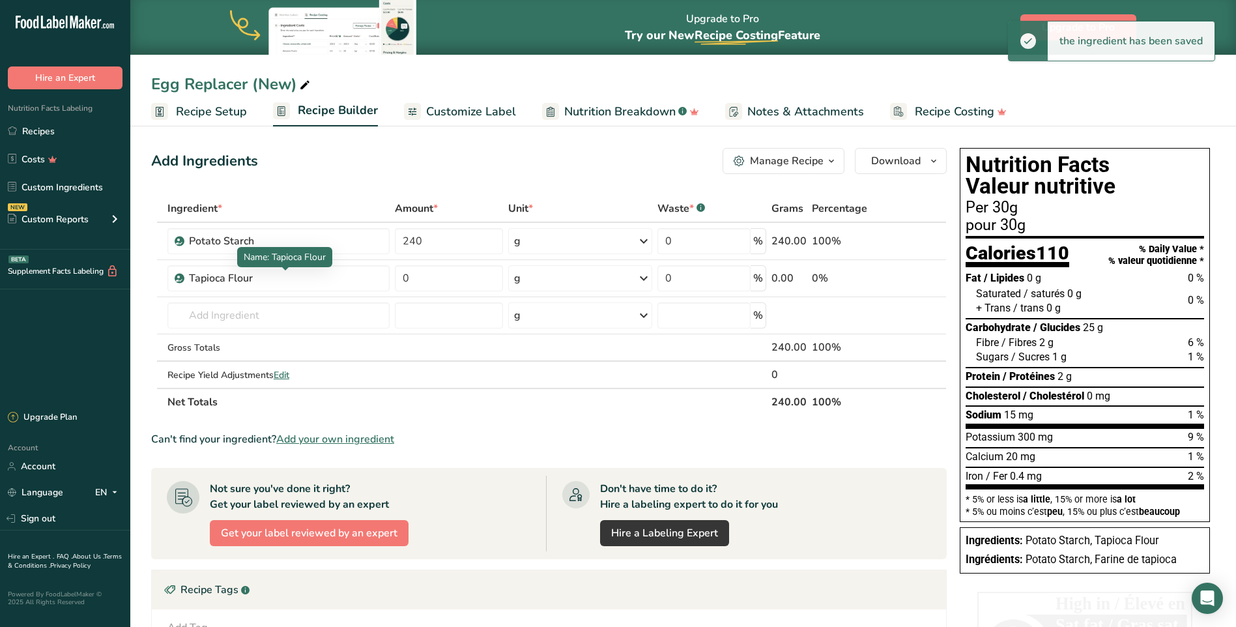
click at [251, 278] on div "Tapioca Flour" at bounding box center [270, 278] width 163 height 16
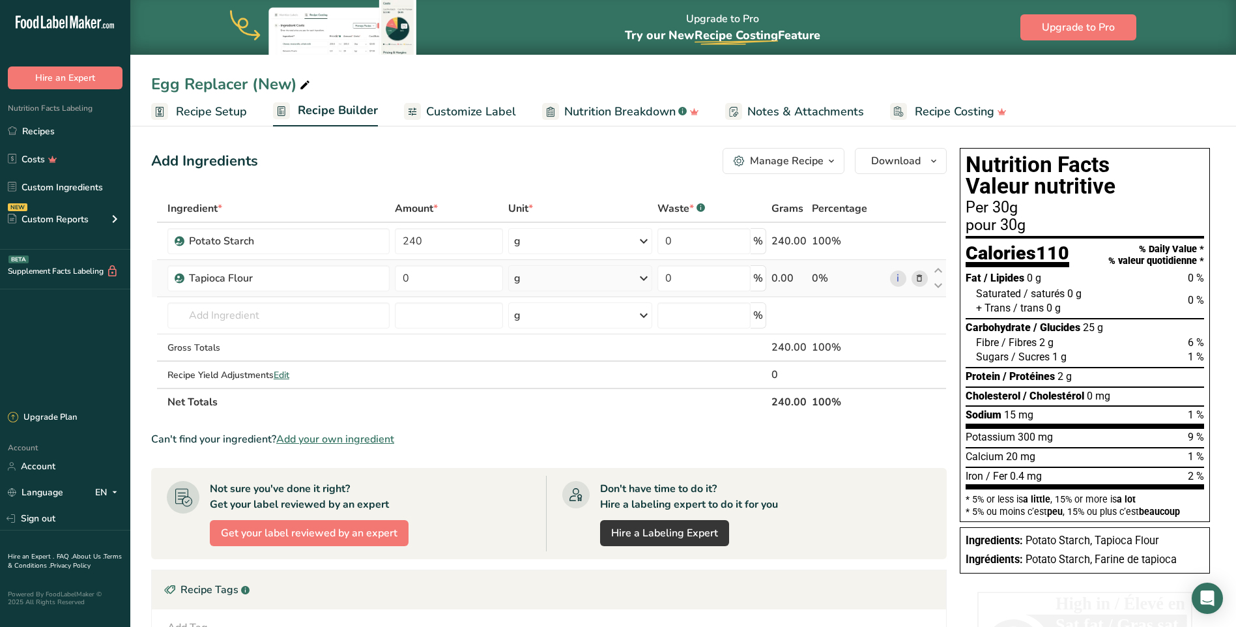
click at [920, 276] on icon at bounding box center [918, 279] width 9 height 14
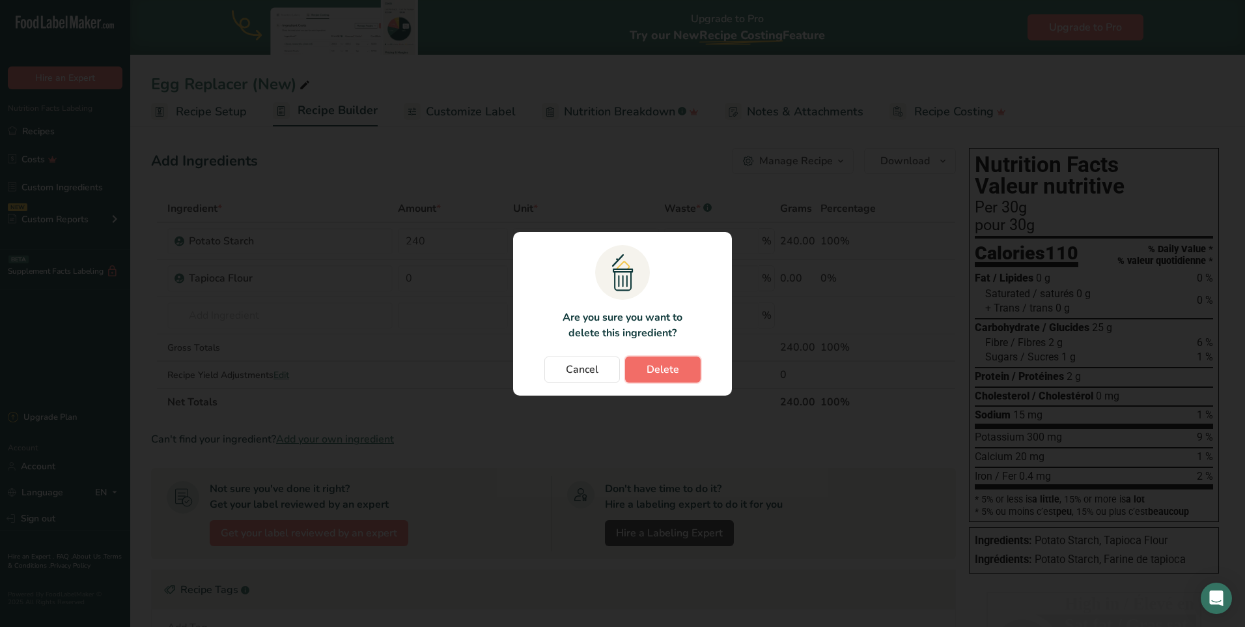
click at [659, 360] on button "Delete" at bounding box center [663, 369] width 76 height 26
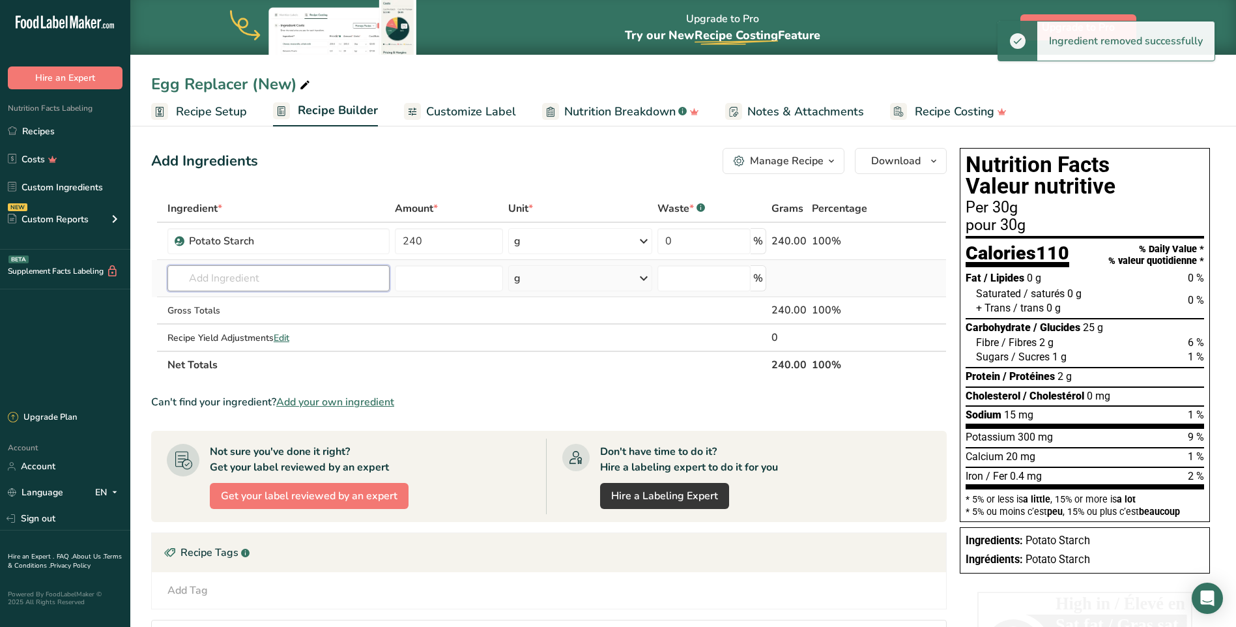
click at [190, 278] on input "text" at bounding box center [278, 278] width 222 height 26
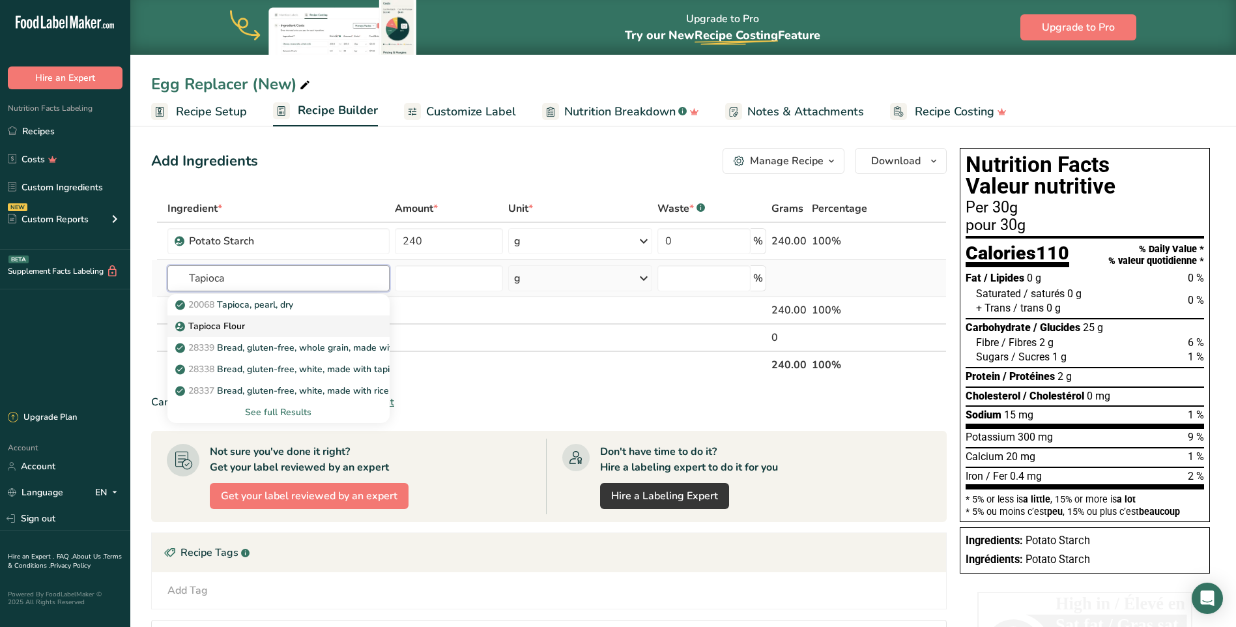
type input "Tapioca"
click at [205, 328] on p "Tapioca Flour" at bounding box center [211, 326] width 67 height 14
type input "Tapioca Flour"
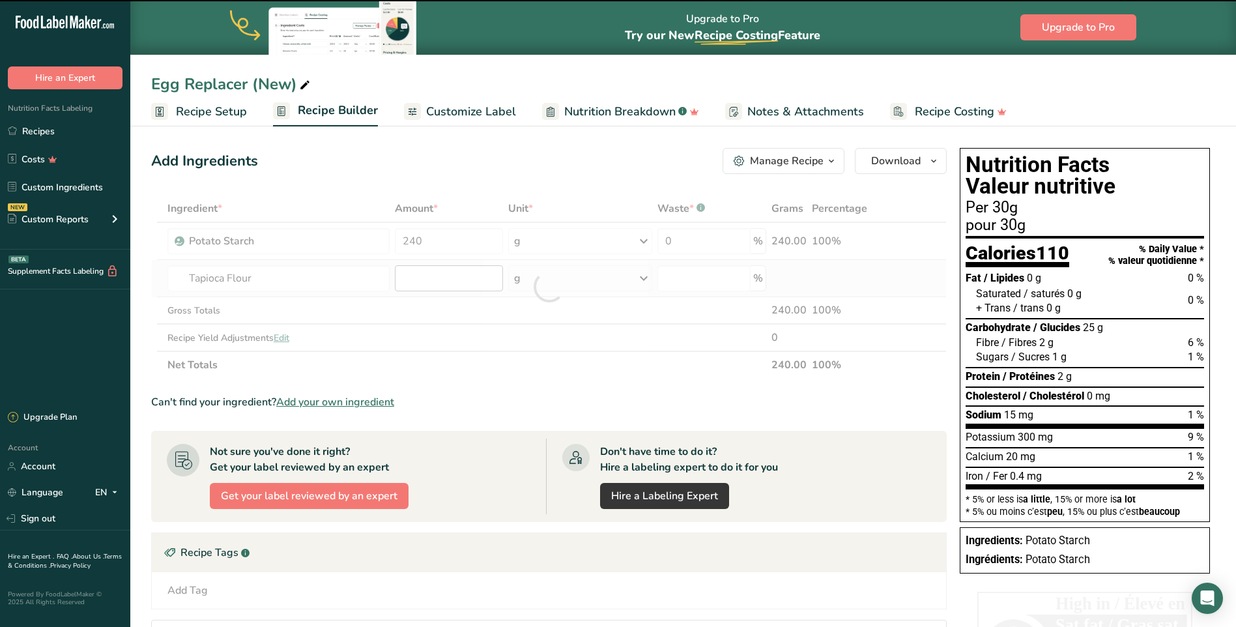
type input "0"
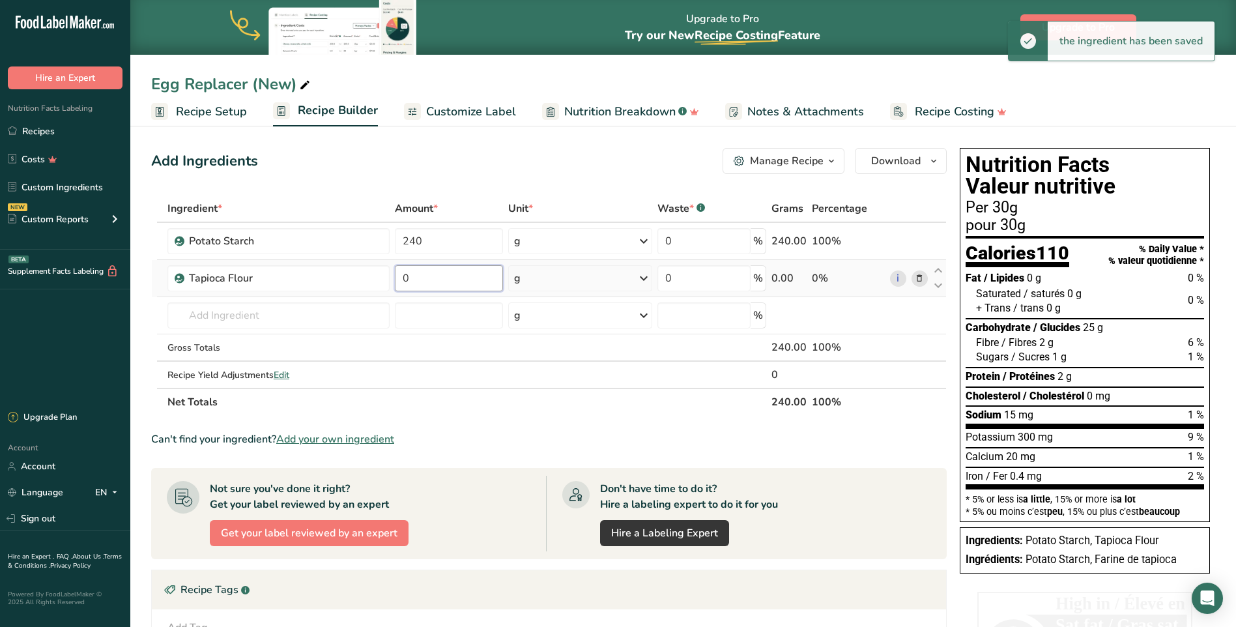
click at [438, 272] on input "0" at bounding box center [449, 278] width 108 height 26
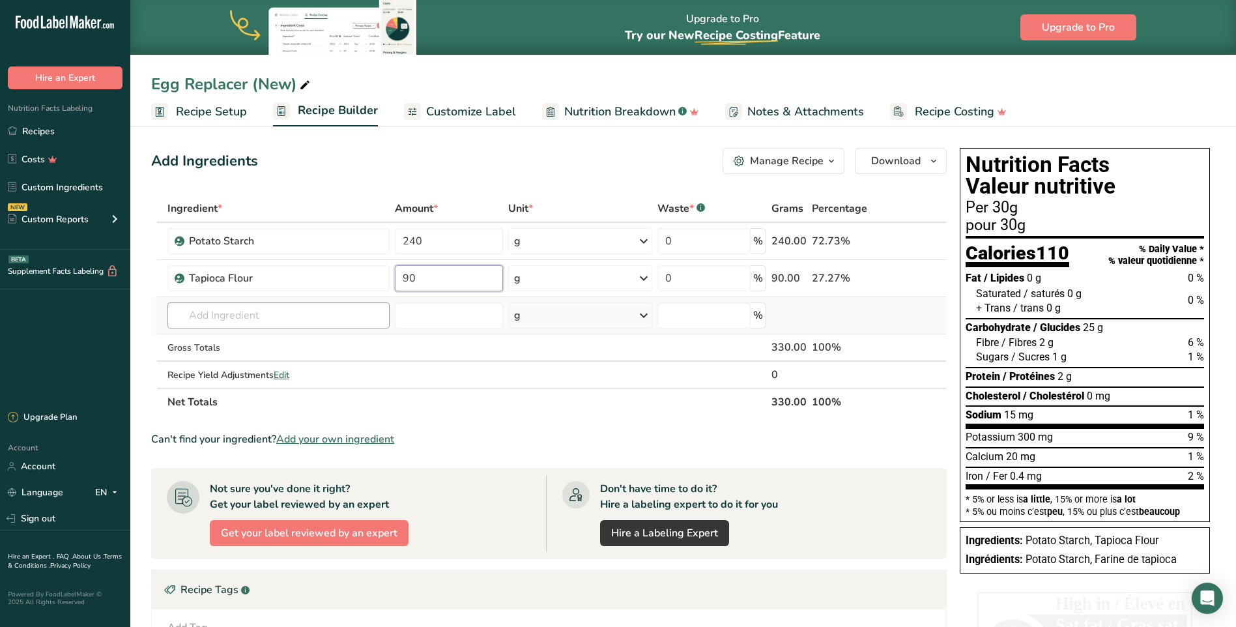
type input "90"
click at [263, 311] on div "Ingredient * Amount * Unit * Waste * .a-a{fill:#347362;}.b-a{fill:#fff;} Grams …" at bounding box center [548, 305] width 795 height 221
click at [263, 311] on input "text" at bounding box center [278, 315] width 222 height 26
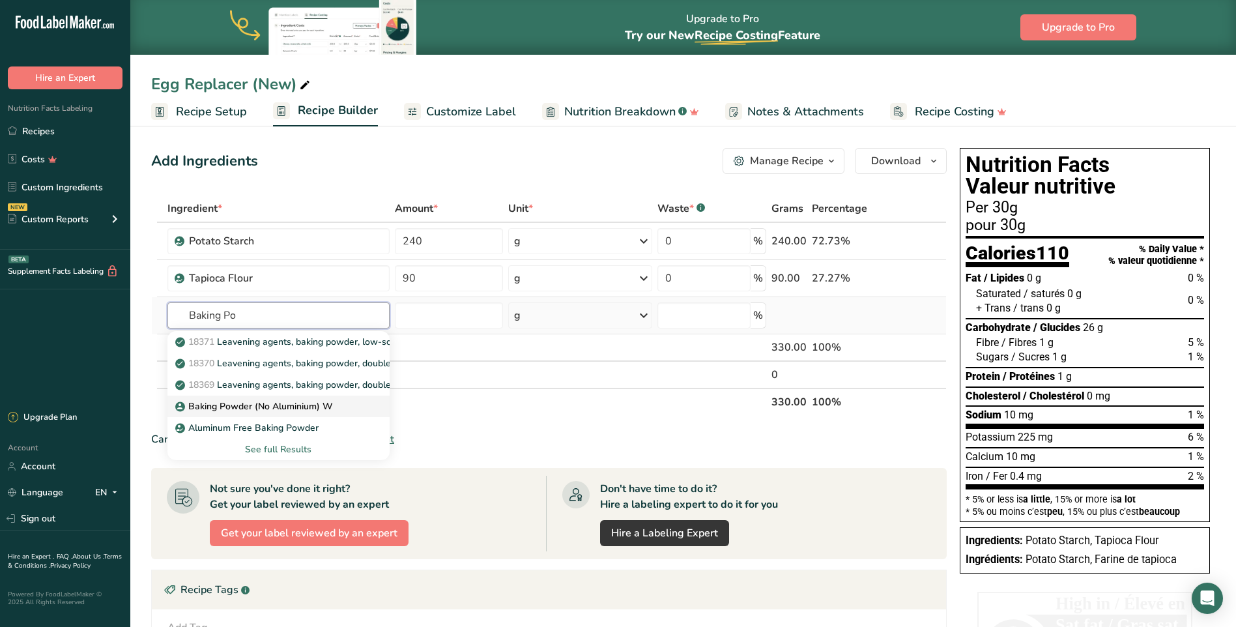
type input "Baking Po"
click at [238, 407] on p "Baking Powder (No Aluminium) W" at bounding box center [255, 406] width 155 height 14
type input "Baking Powder (No Aluminium) W"
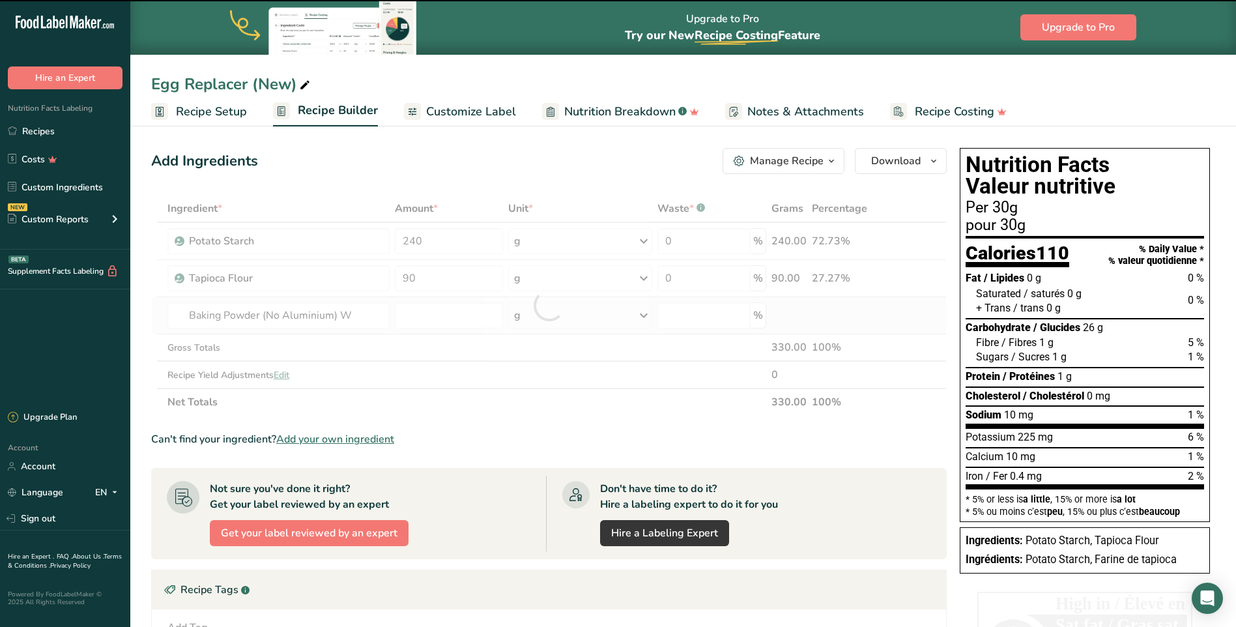
type input "0"
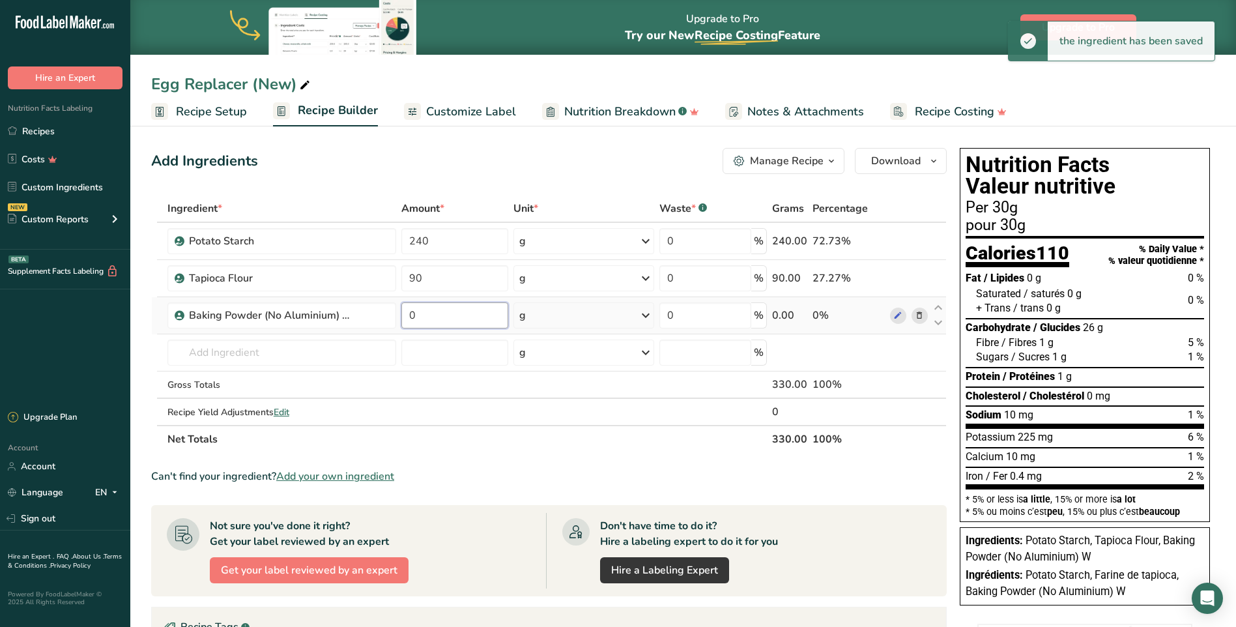
click at [436, 320] on input "0" at bounding box center [454, 315] width 107 height 26
type input "1"
type input "40"
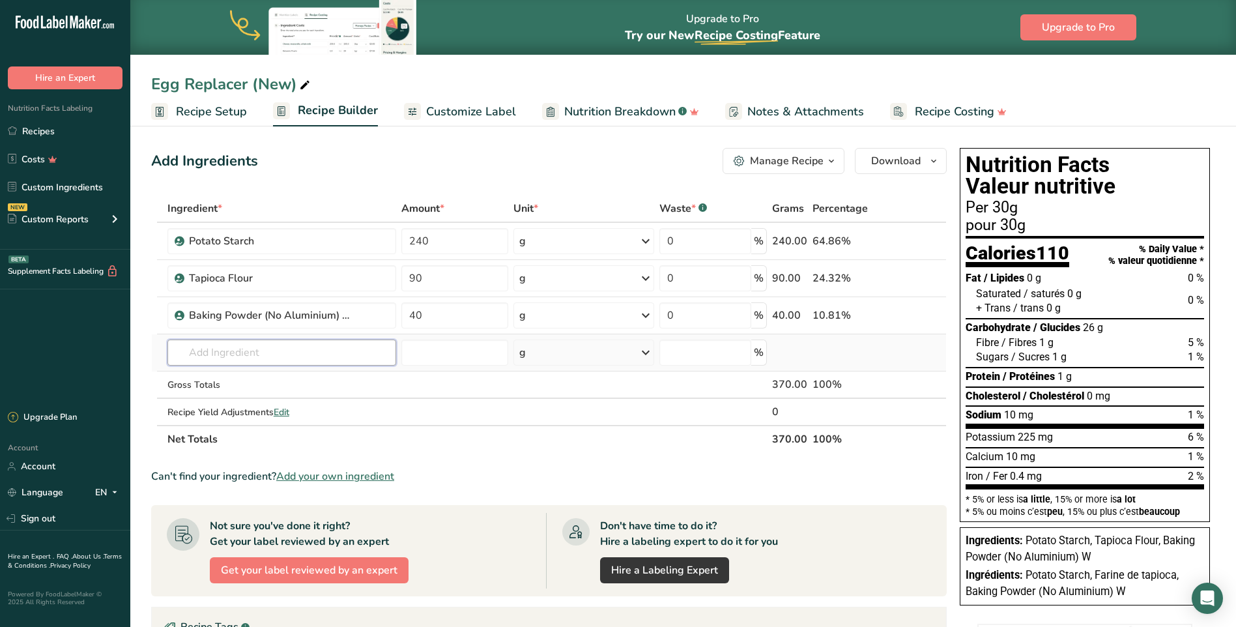
click at [236, 354] on div "Ingredient * Amount * Unit * Waste * .a-a{fill:#347362;}.b-a{fill:#fff;} Grams …" at bounding box center [548, 324] width 795 height 258
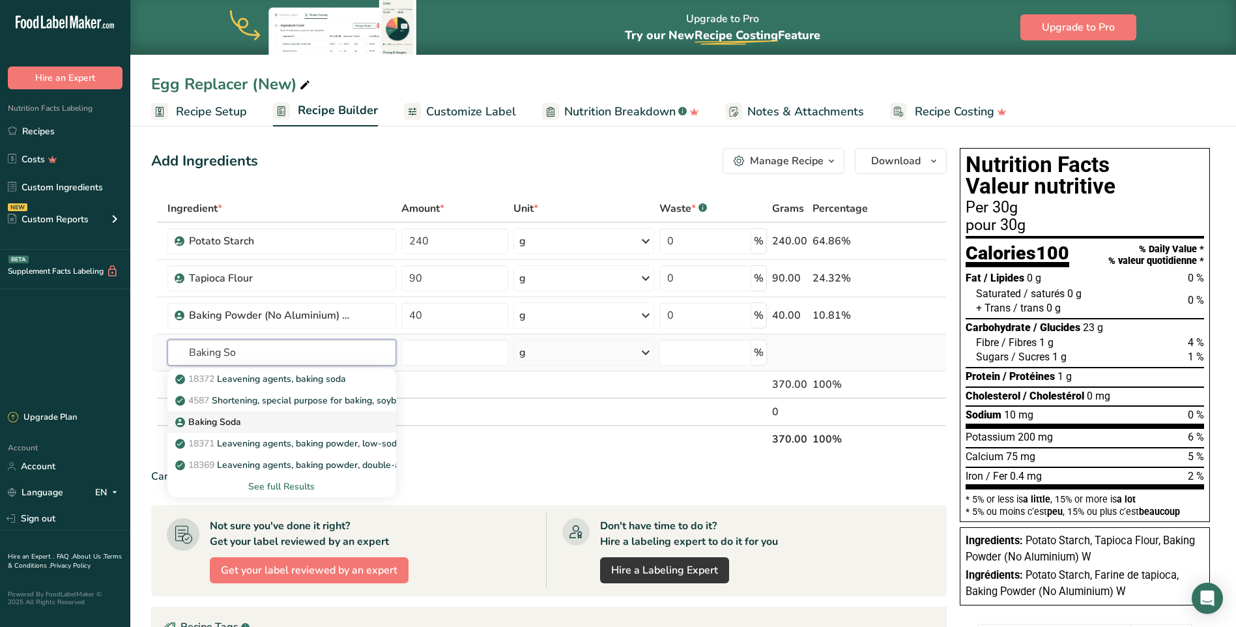
type input "Baking So"
click at [233, 425] on p "Baking Soda" at bounding box center [209, 422] width 63 height 14
type input "Baking Soda"
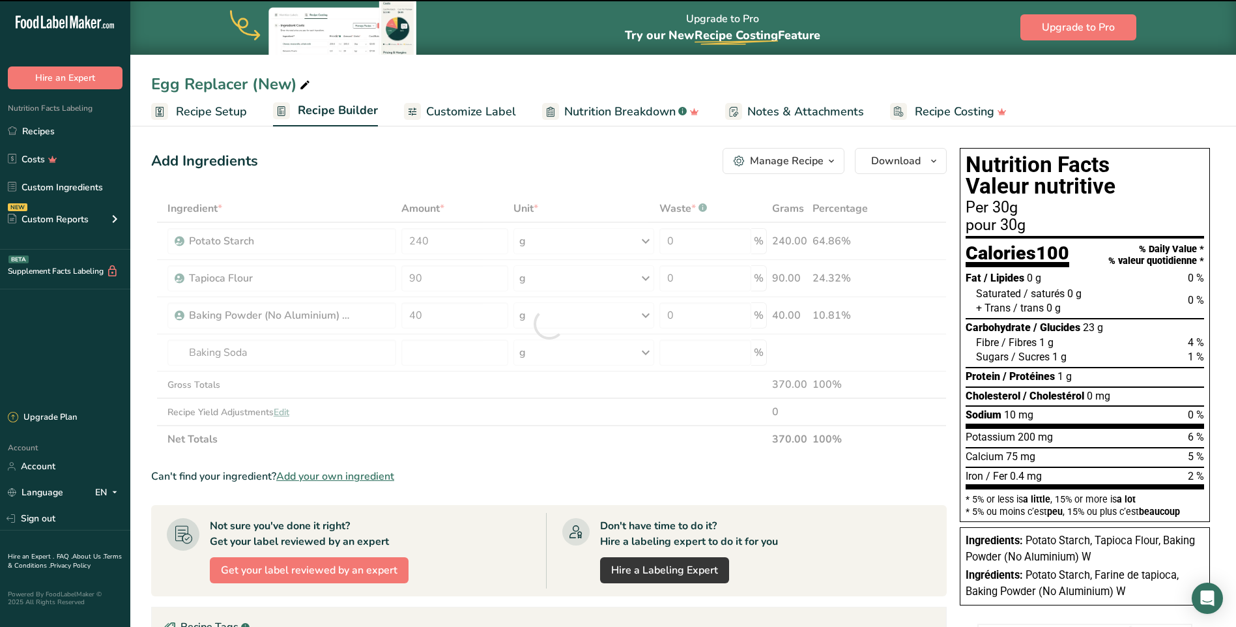
type input "0"
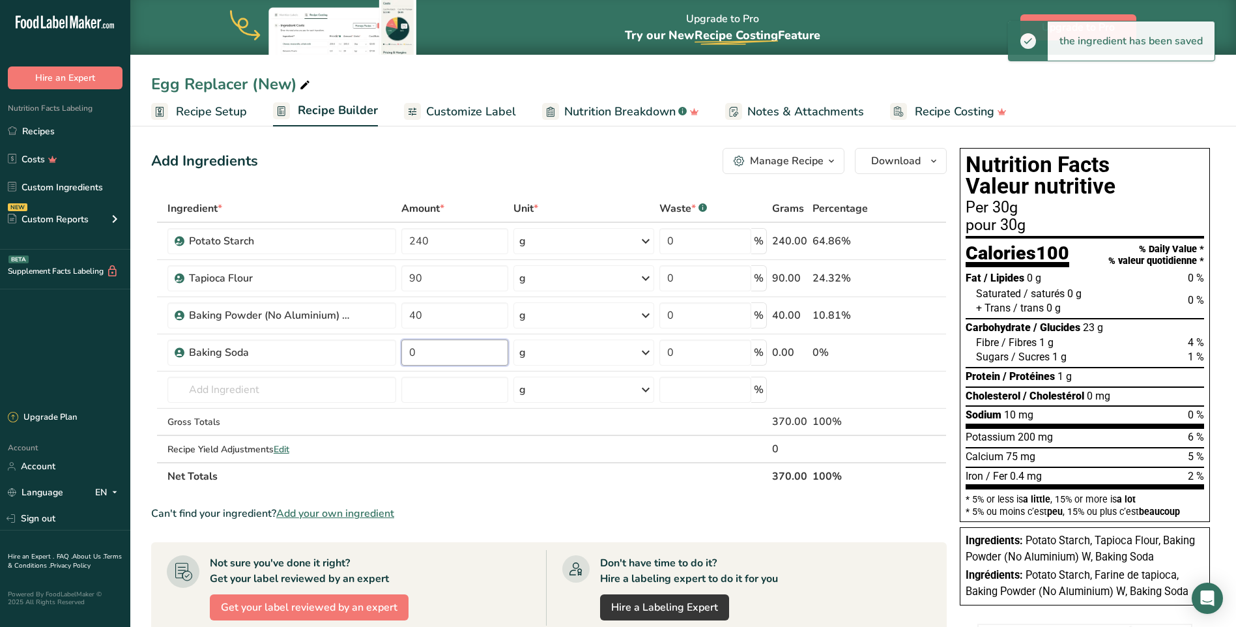
click at [434, 349] on input "0" at bounding box center [454, 352] width 107 height 26
type input "45"
click at [478, 421] on div "Ingredient * Amount * Unit * Waste * .a-a{fill:#347362;}.b-a{fill:#fff;} Grams …" at bounding box center [548, 342] width 795 height 295
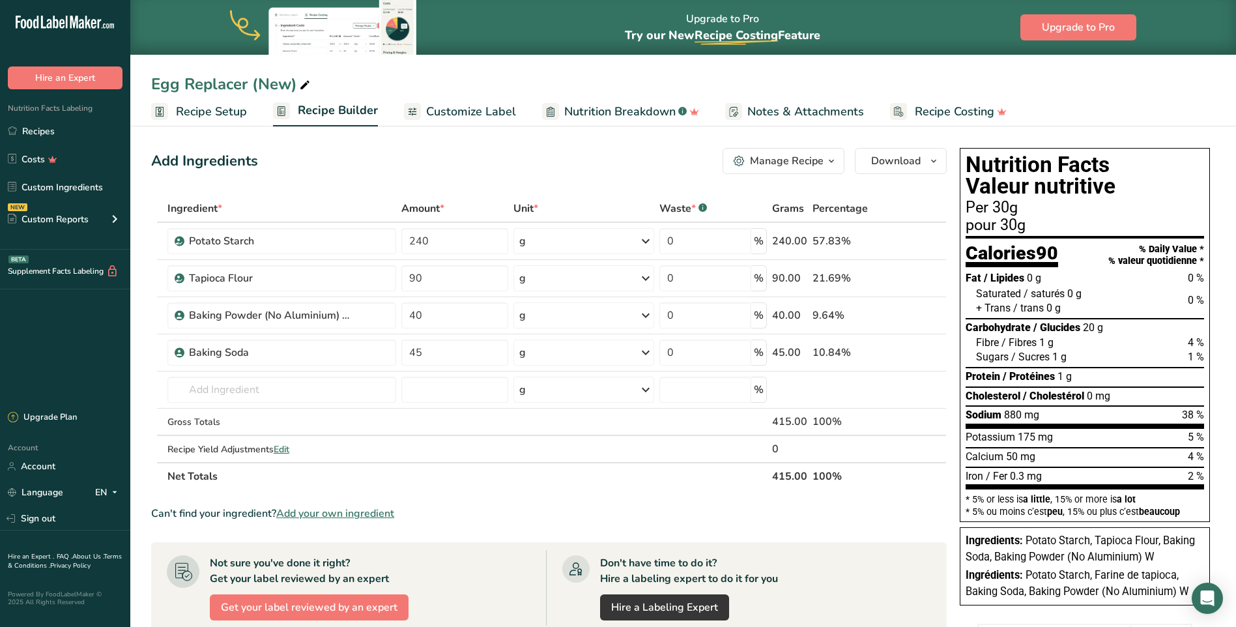
click at [209, 115] on span "Recipe Setup" at bounding box center [211, 112] width 71 height 18
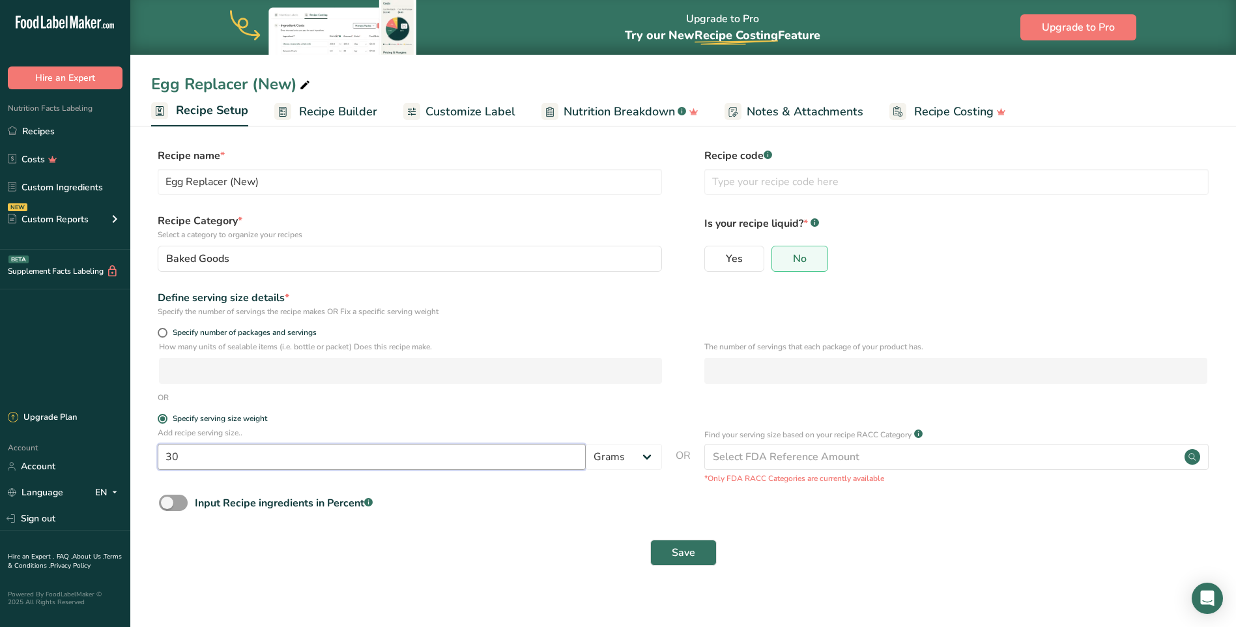
click at [174, 458] on input "30" at bounding box center [372, 457] width 428 height 26
type input "10"
click at [599, 513] on div "Input Recipe ingredients in Percent .a-a{fill:#347362;}.b-a{fill:#fff;}" at bounding box center [683, 507] width 1064 height 27
click at [685, 552] on span "Save" at bounding box center [683, 553] width 23 height 16
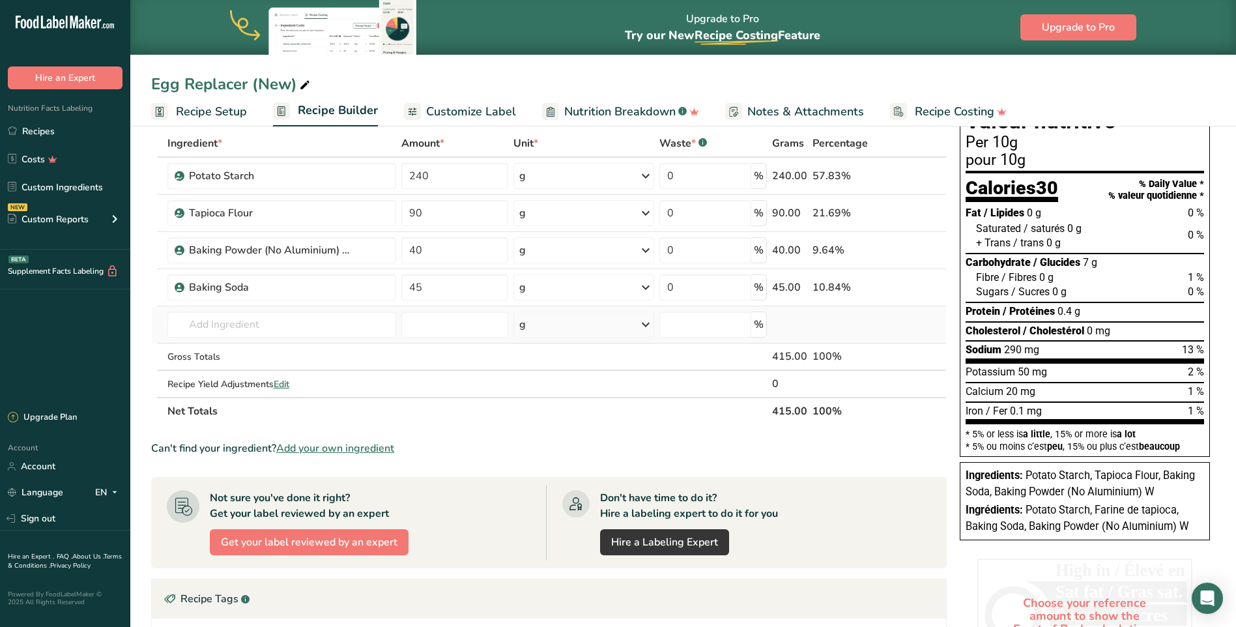
scroll to position [130, 0]
